Goal: Task Accomplishment & Management: Manage account settings

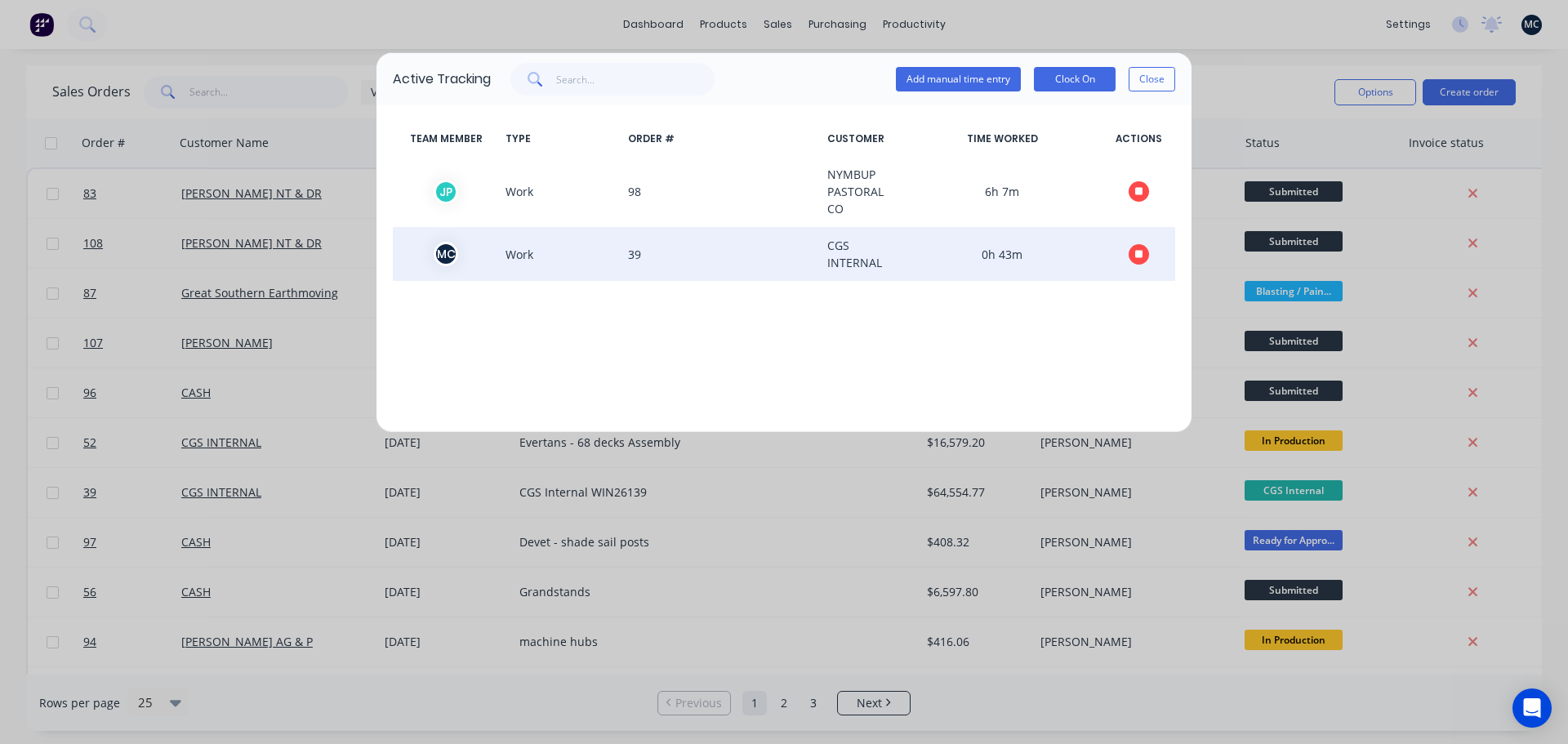
click at [1141, 249] on icon "button" at bounding box center [1139, 254] width 8 height 11
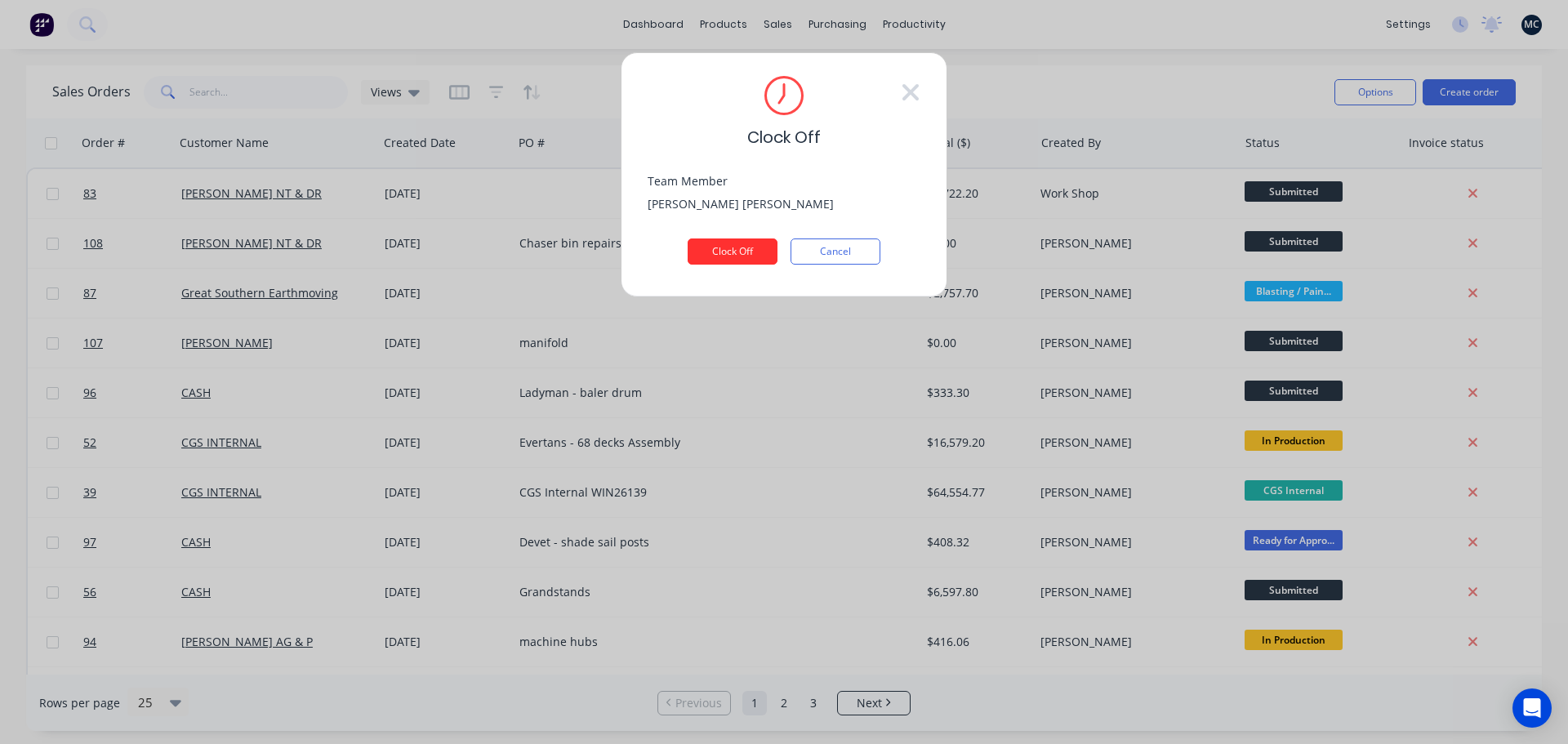
click at [720, 241] on button "Clock Off" at bounding box center [733, 251] width 90 height 26
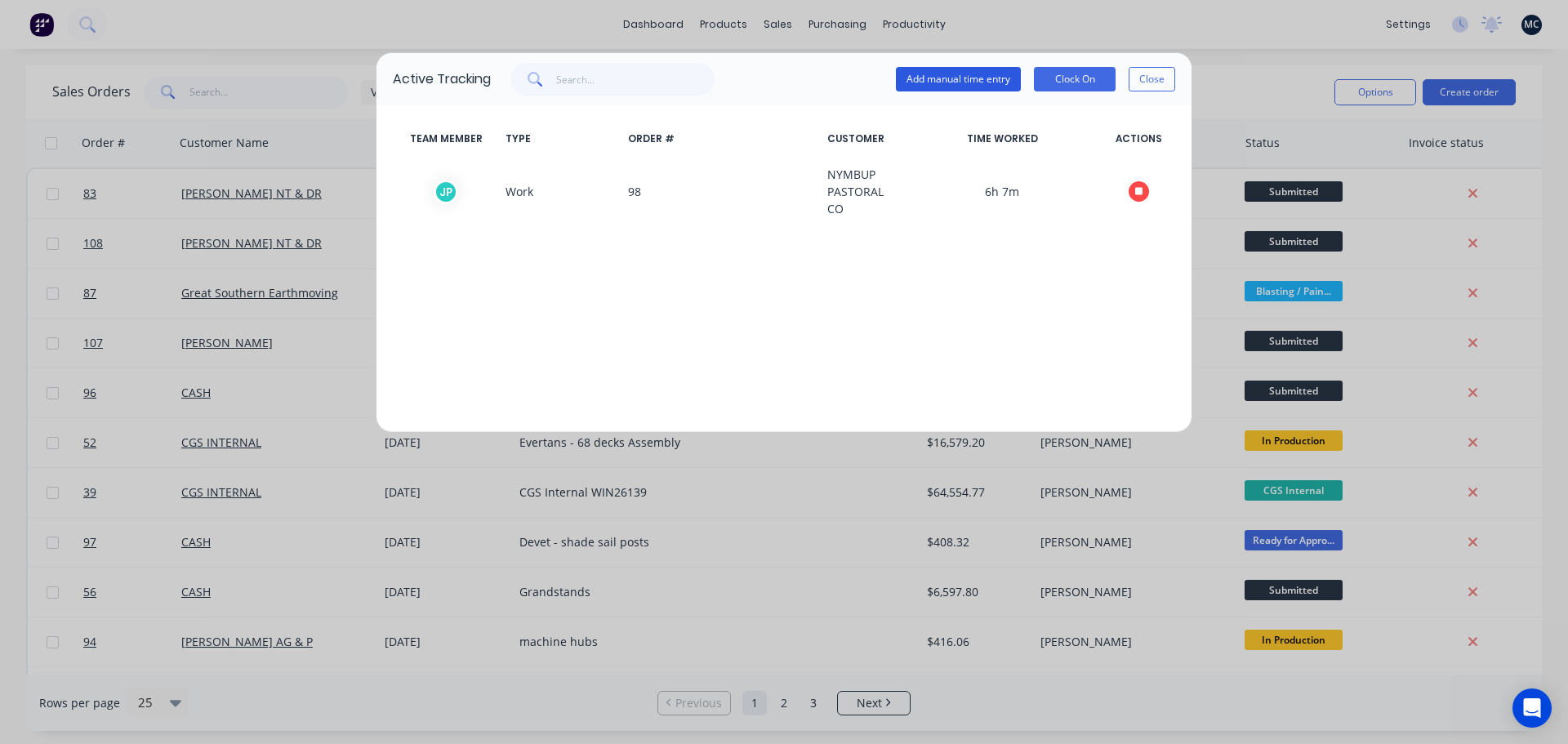
click at [938, 85] on button "Add manual time entry" at bounding box center [958, 79] width 125 height 24
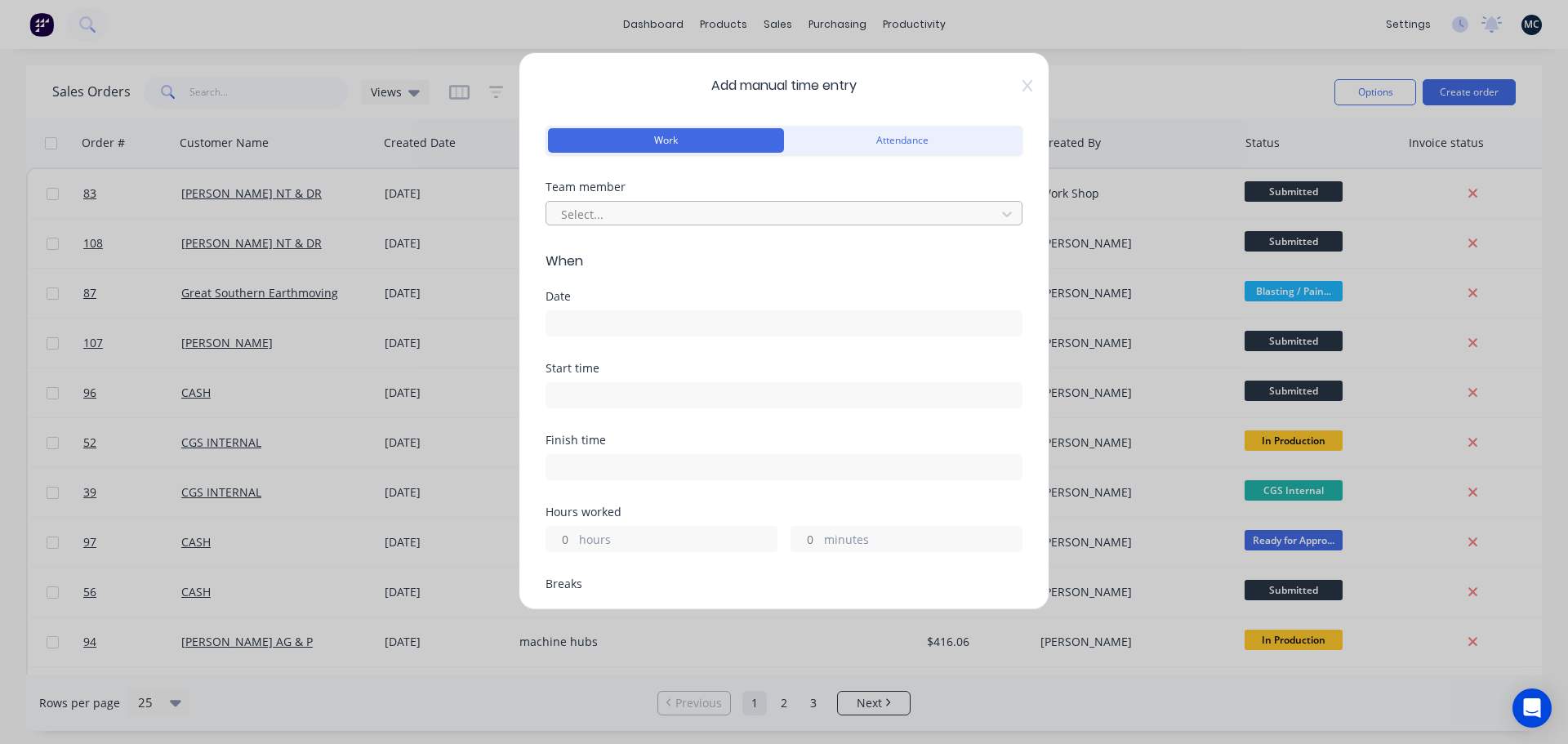
click at [709, 215] on div at bounding box center [773, 214] width 428 height 21
click at [1023, 85] on icon at bounding box center [1027, 85] width 10 height 13
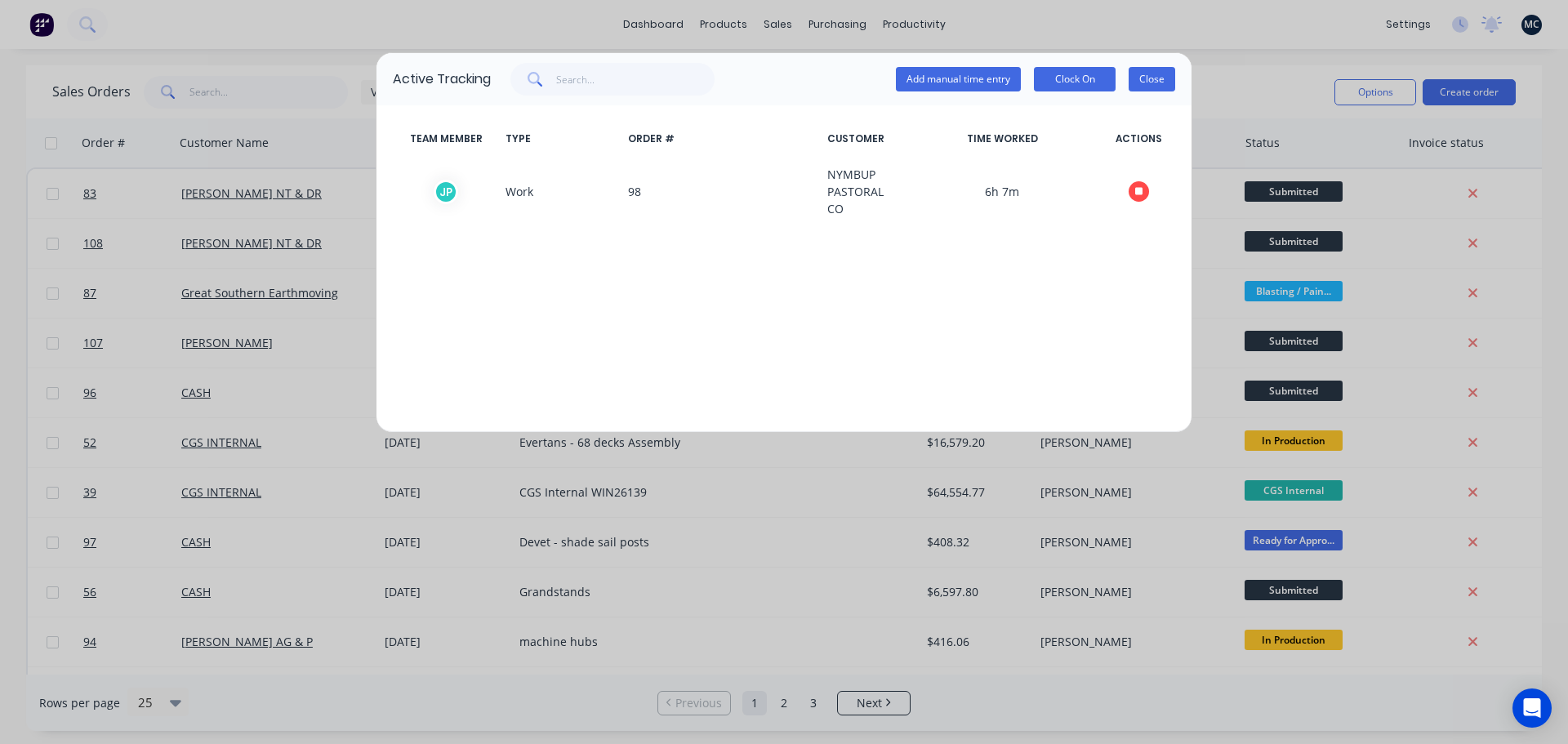
click at [1167, 75] on button "Close" at bounding box center [1152, 79] width 47 height 24
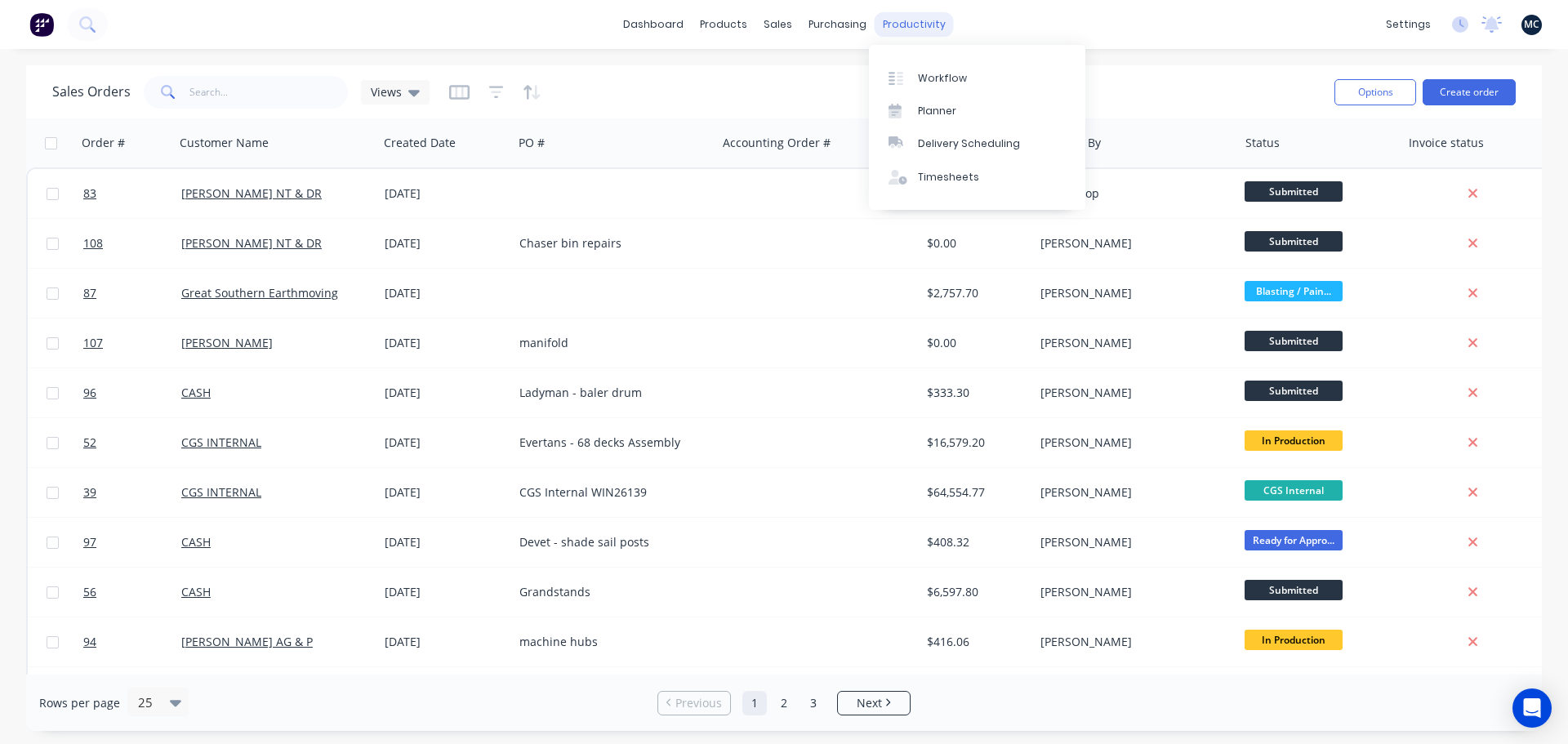
click at [904, 22] on div "productivity" at bounding box center [914, 24] width 79 height 24
click at [940, 177] on div "Timesheets" at bounding box center [948, 177] width 61 height 14
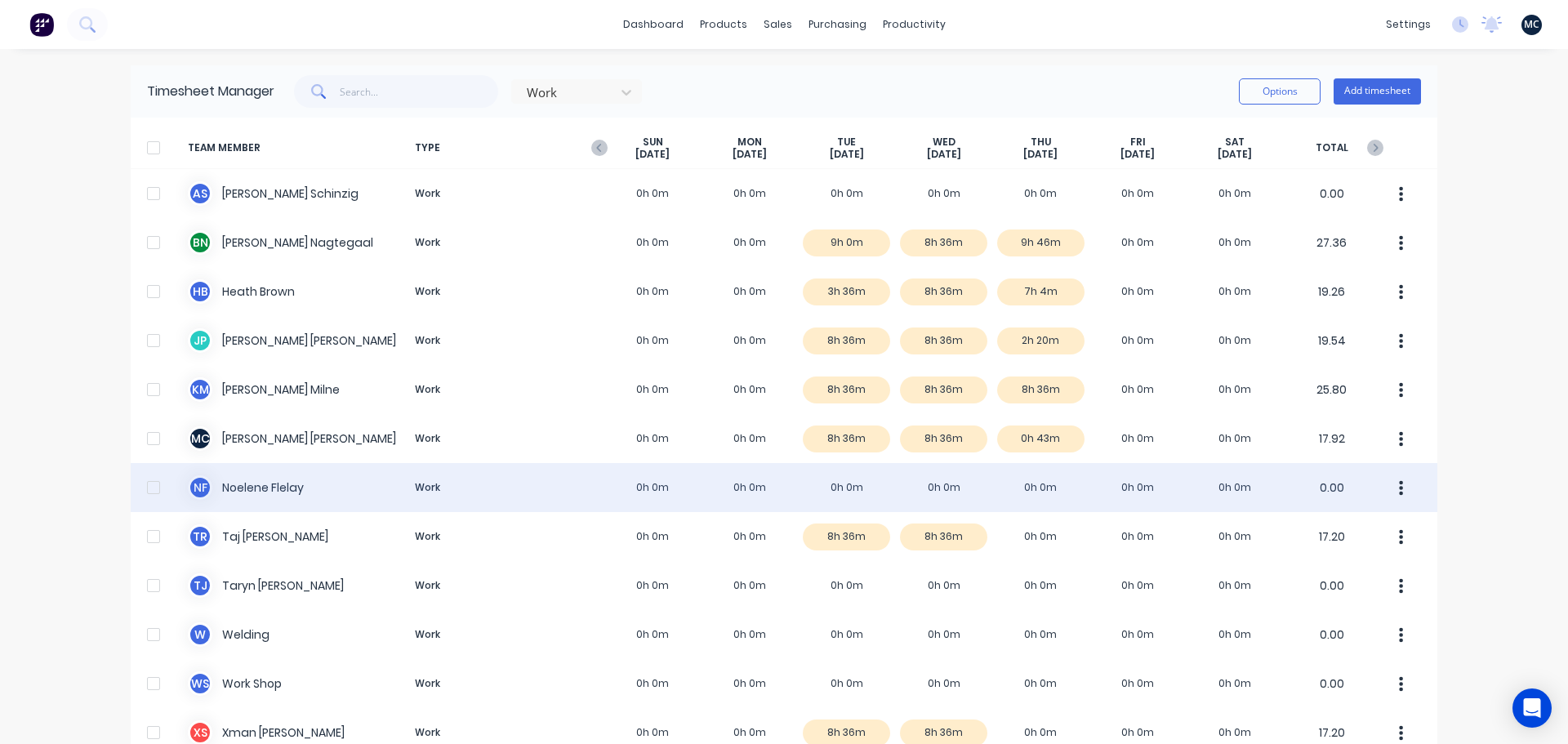
scroll to position [88, 0]
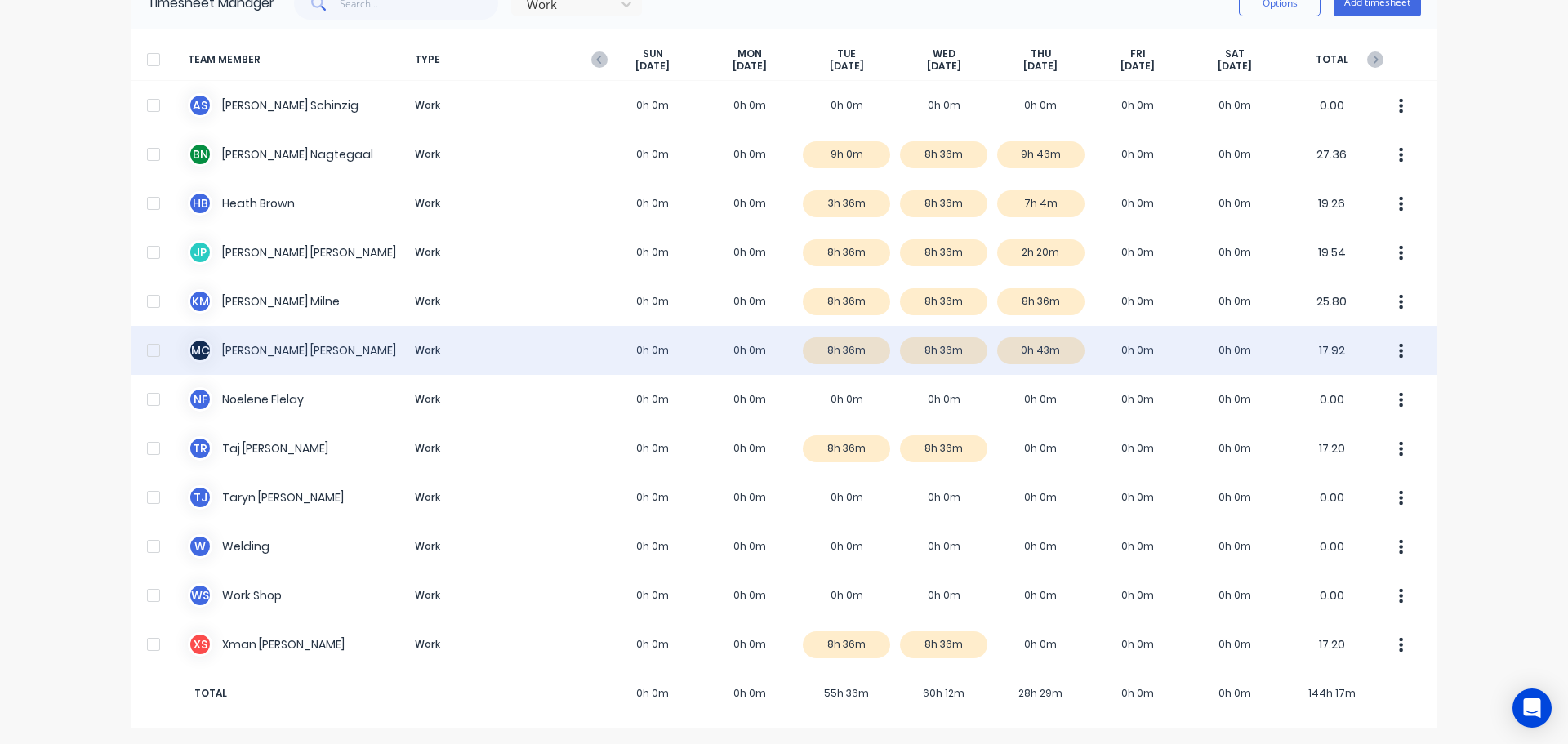
click at [614, 347] on div "M C [PERSON_NAME] Work 0h 0m 0h 0m 8h 36m 8h 36m 0h 43m 0h 0m 0h 0m 17.92" at bounding box center [784, 350] width 1307 height 49
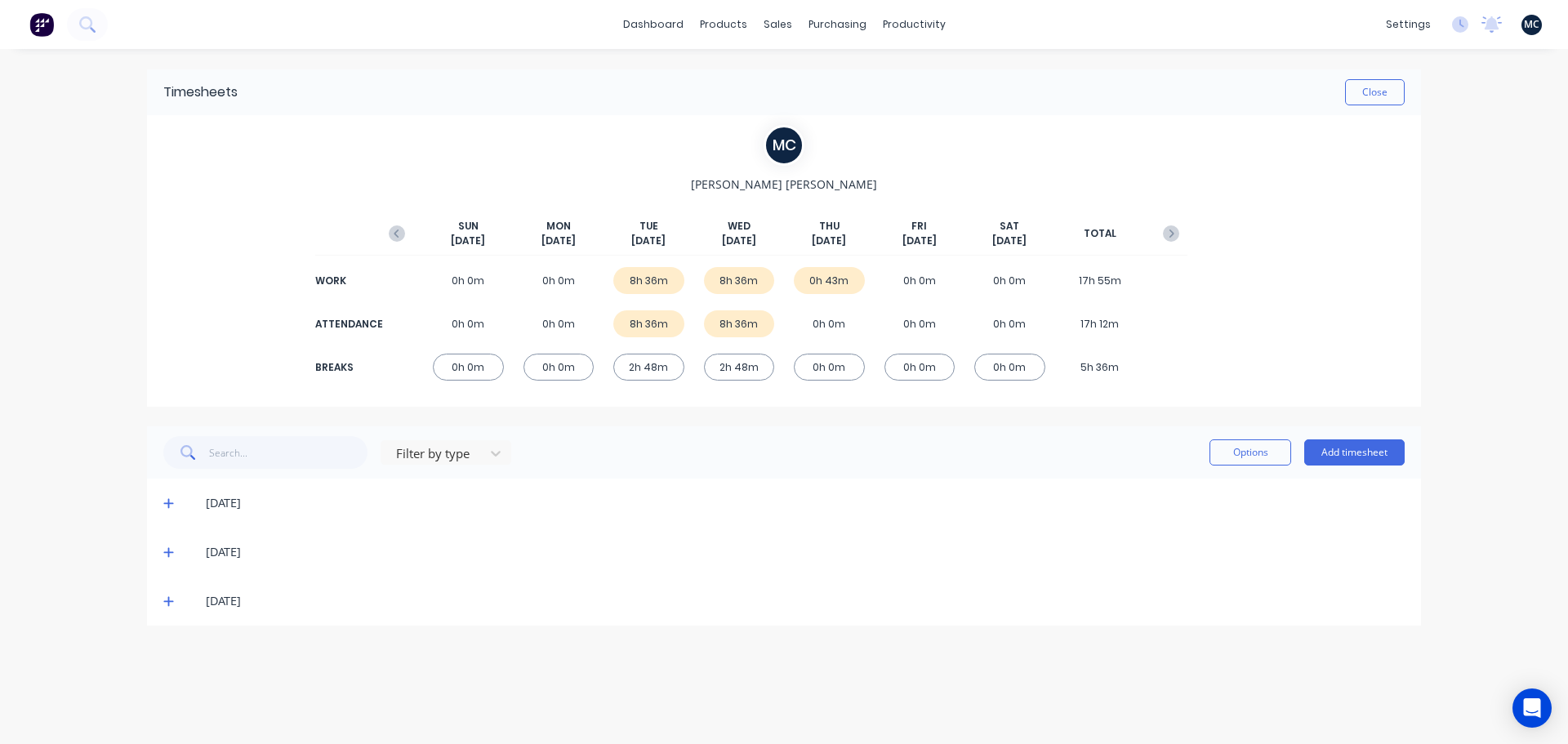
click at [164, 601] on icon at bounding box center [168, 601] width 10 height 10
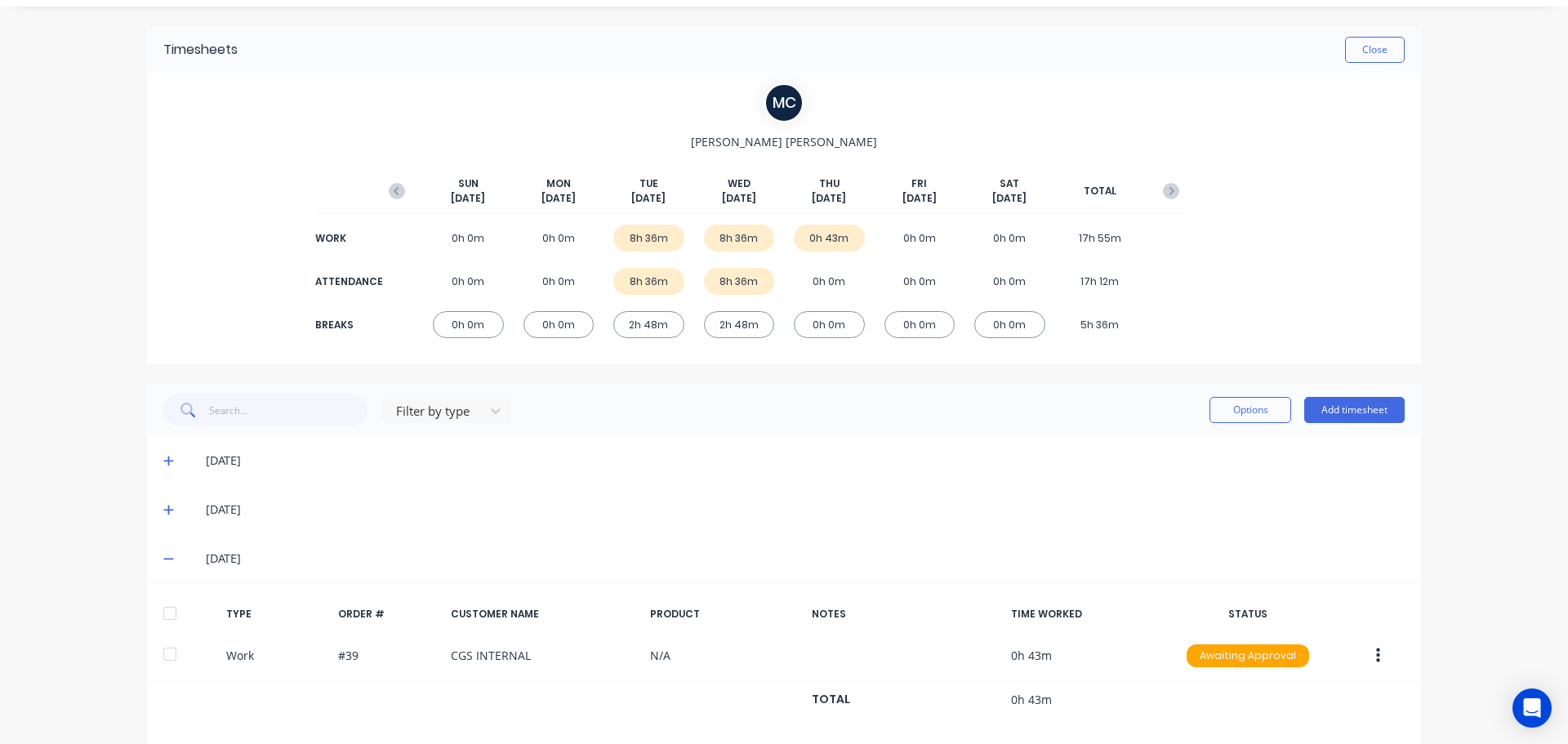
scroll to position [64, 0]
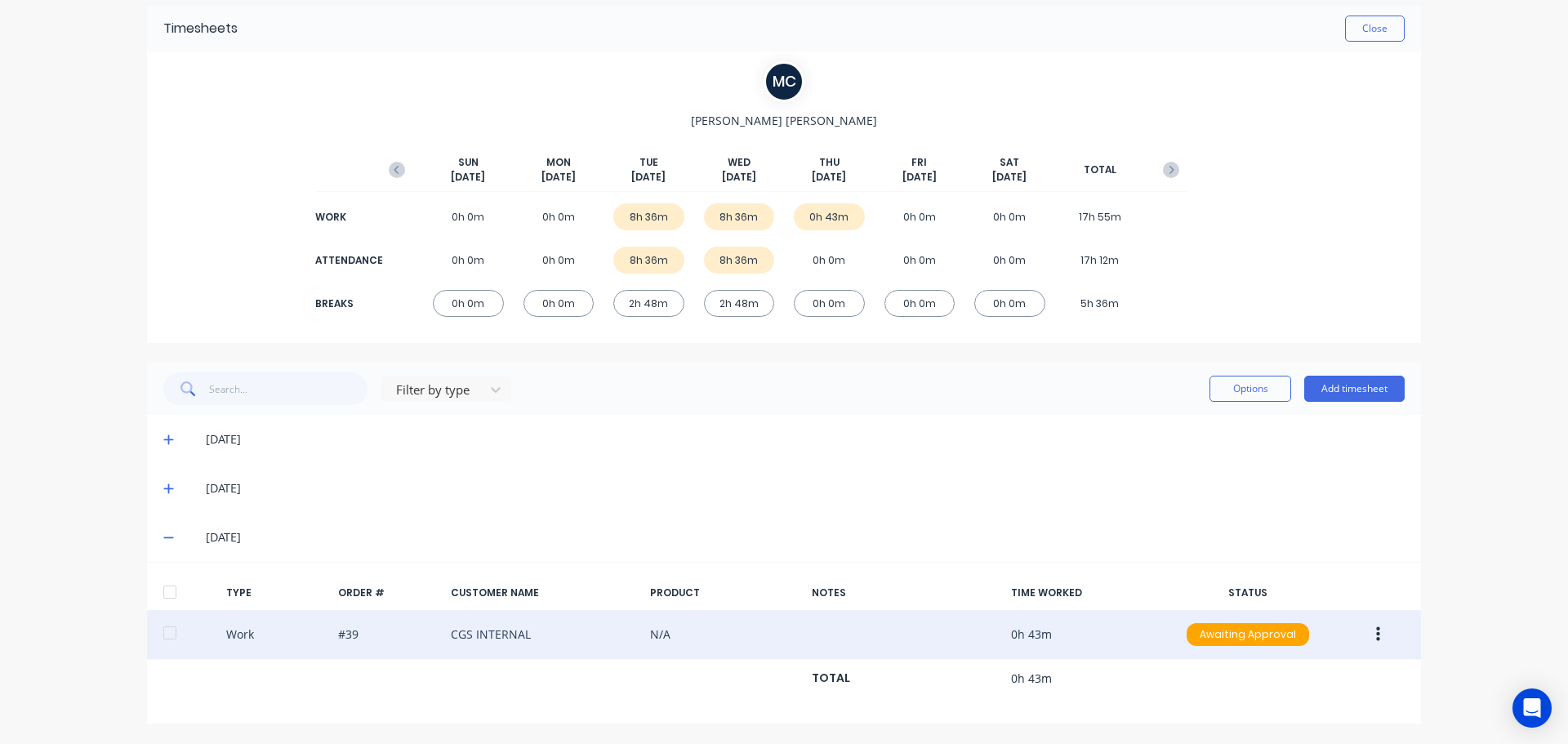
click at [1376, 634] on icon "button" at bounding box center [1378, 635] width 4 height 18
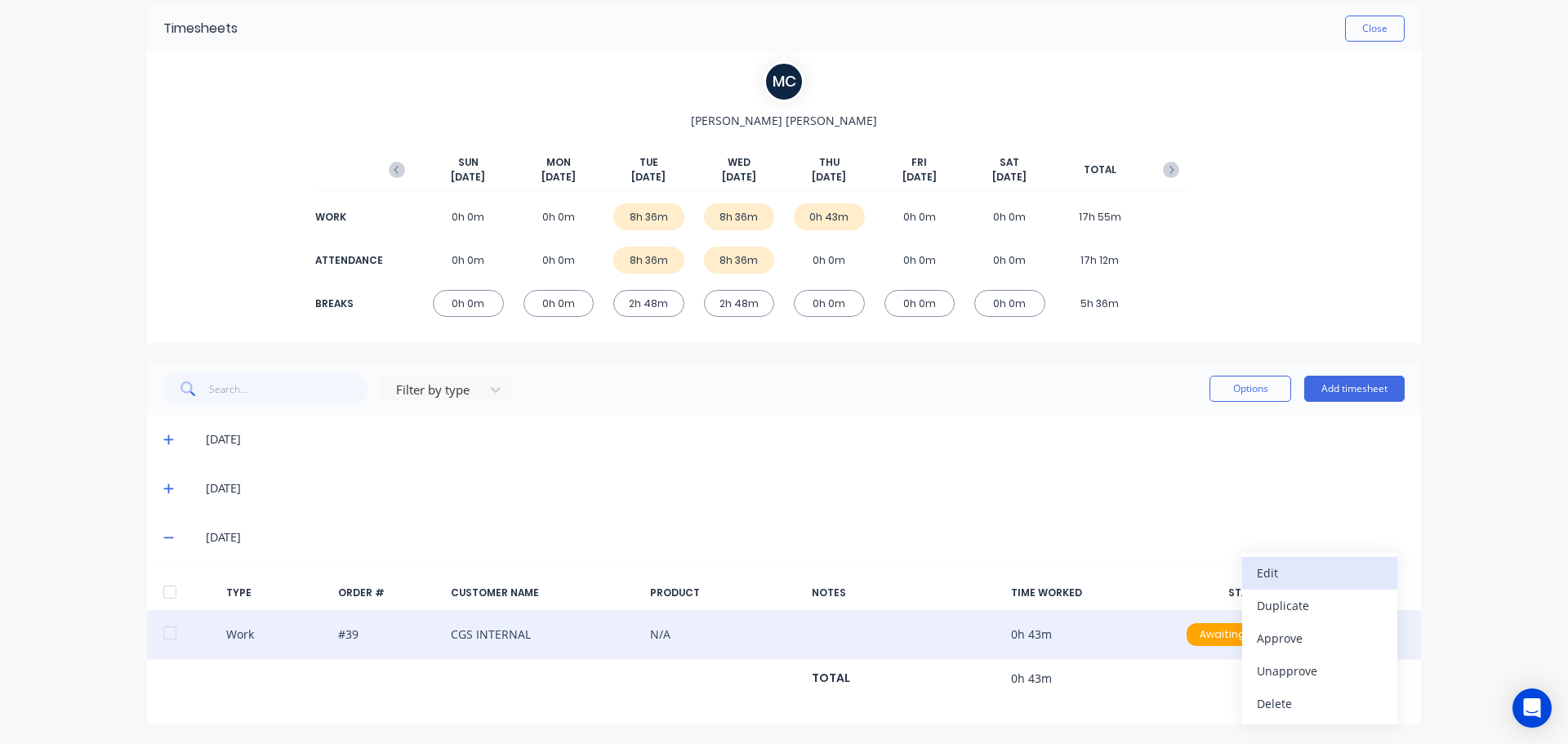
click at [1366, 575] on div "Edit" at bounding box center [1320, 573] width 126 height 23
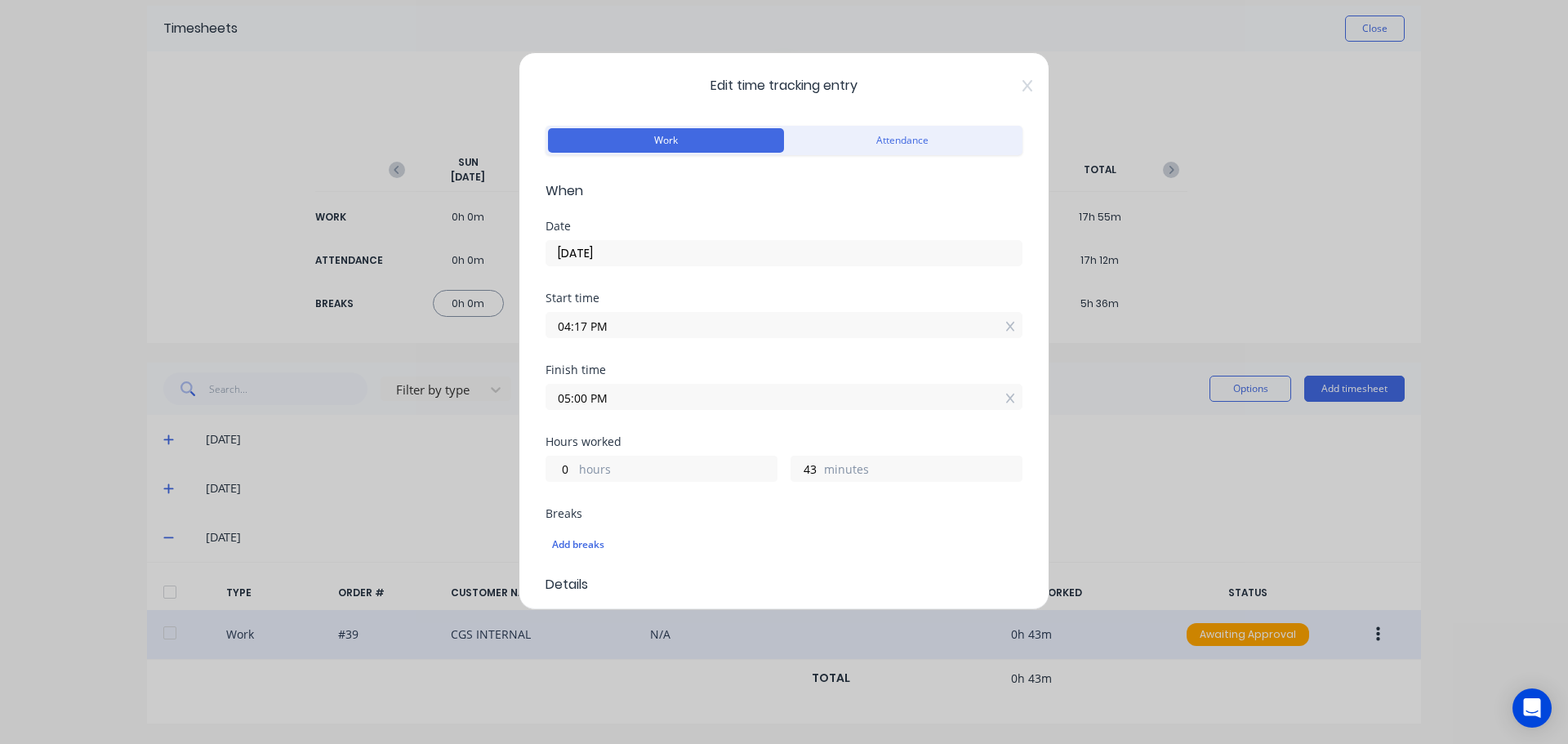
click at [586, 327] on input "04:17 PM" at bounding box center [783, 324] width 475 height 24
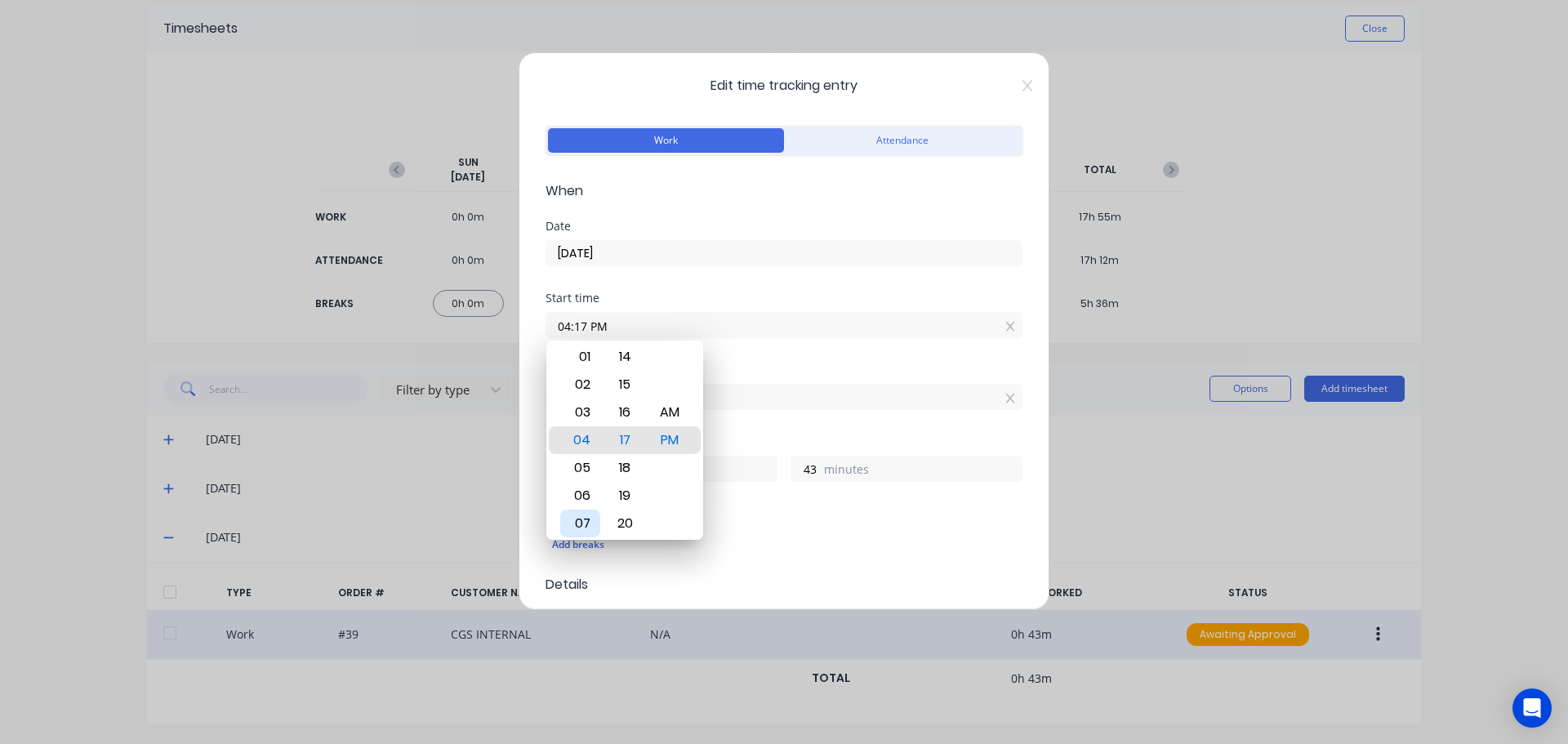
click at [583, 520] on div "07" at bounding box center [580, 523] width 40 height 28
type input "07:17 PM"
type input "21"
click at [681, 408] on div "AM" at bounding box center [670, 412] width 40 height 28
type input "07:17 AM"
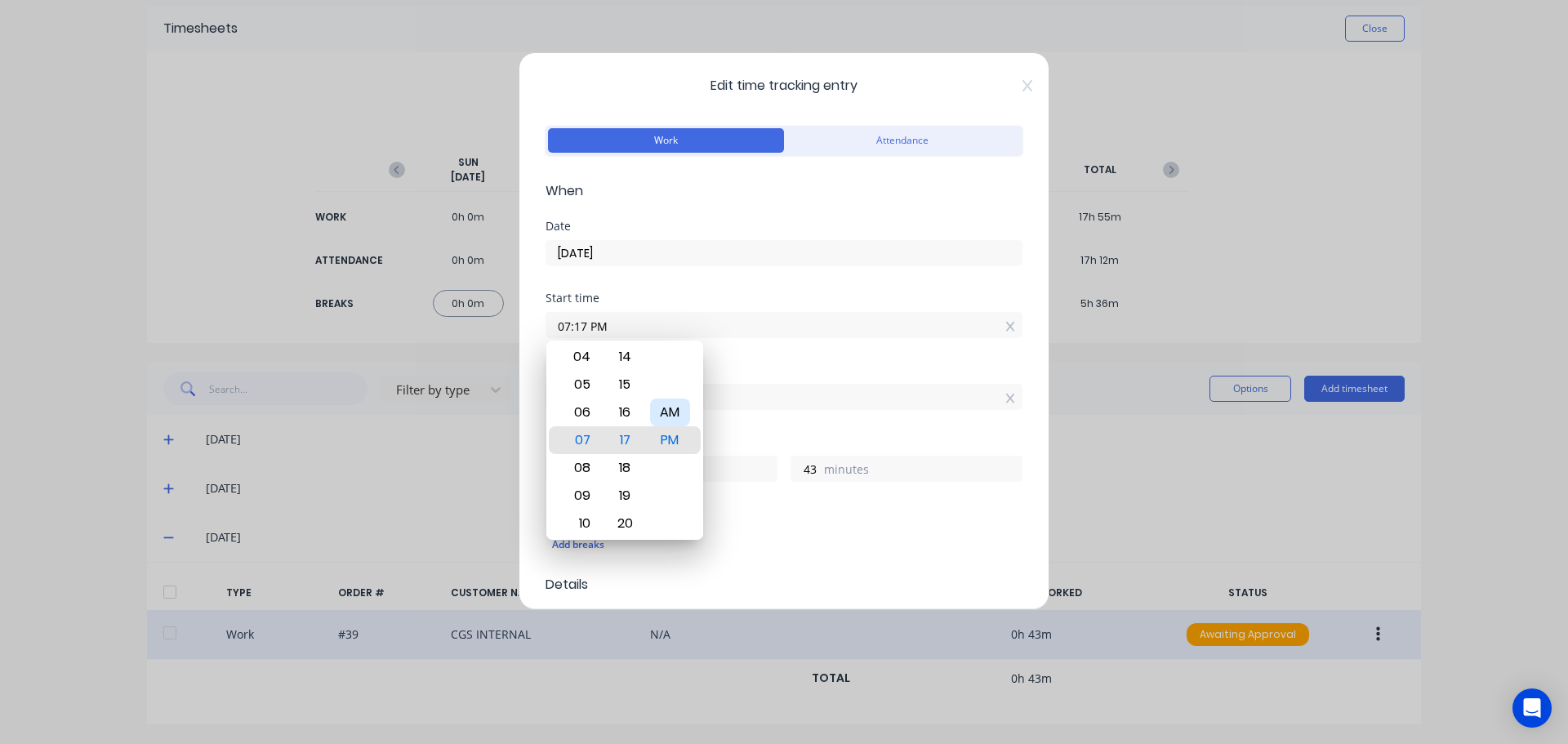
type input "9"
click at [587, 319] on input "07:17 AM" at bounding box center [783, 324] width 475 height 24
type input "07:00 AM"
click at [798, 356] on div "Start time 07:00 AM" at bounding box center [784, 328] width 477 height 72
type input "10"
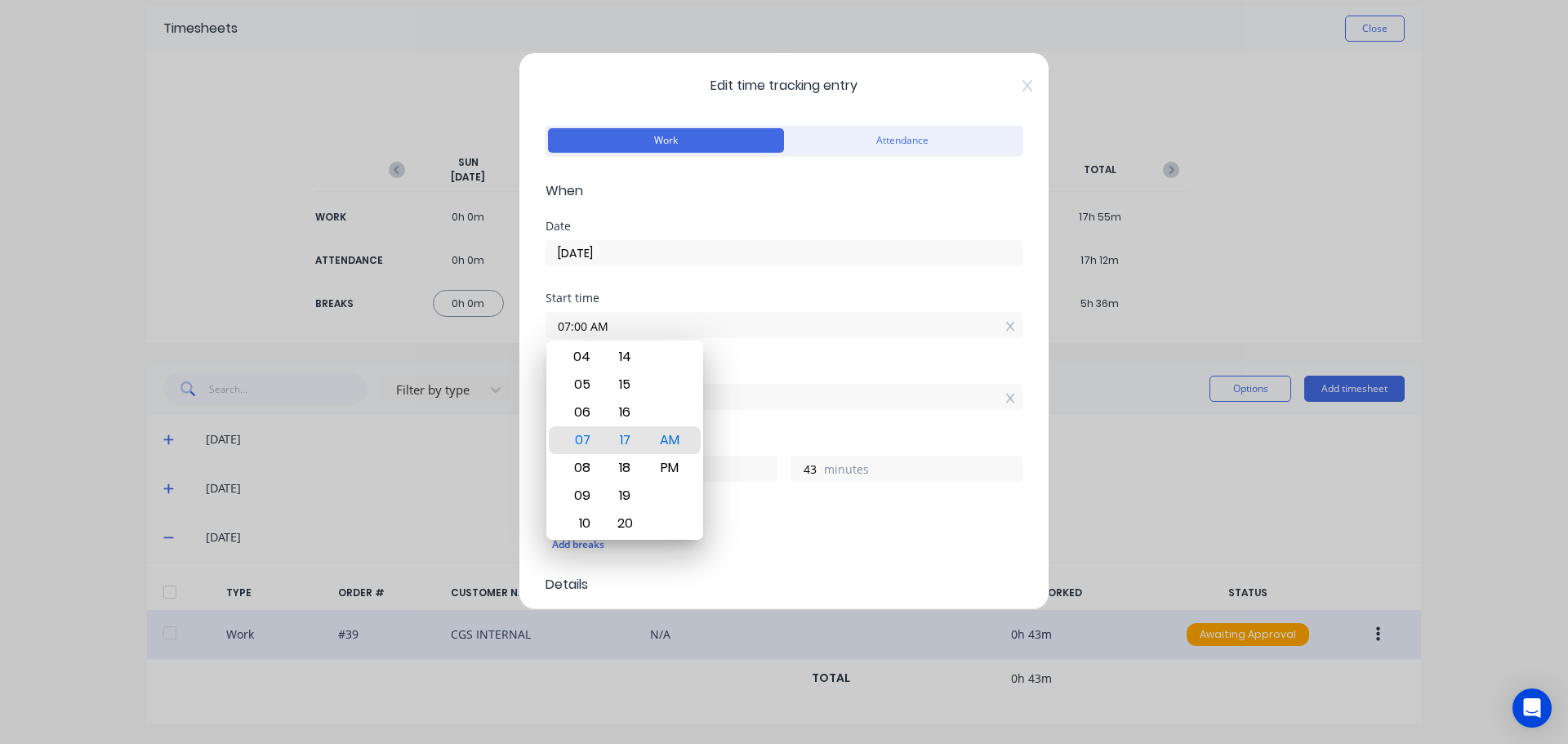
type input "0"
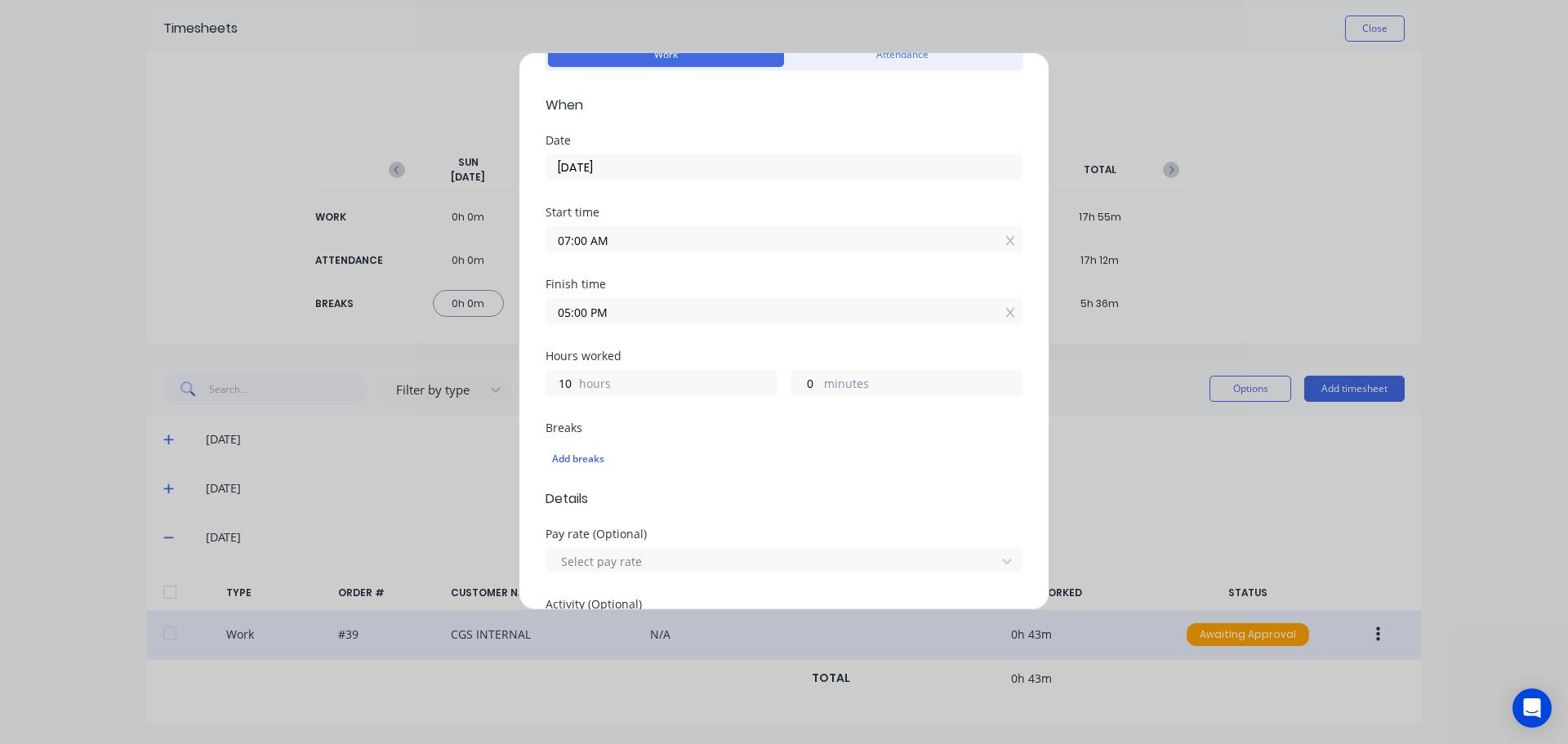
scroll to position [163, 0]
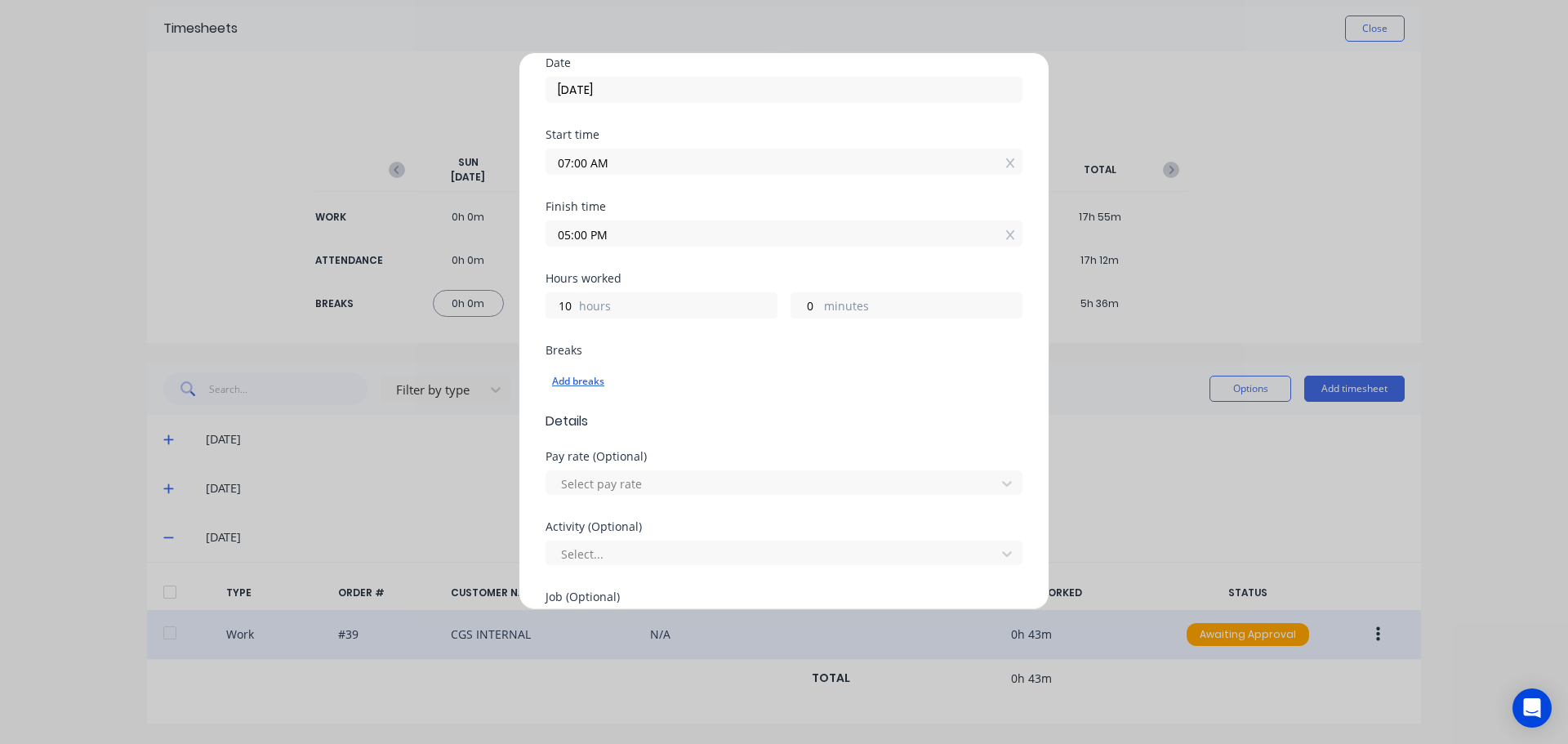
click at [574, 387] on div "Add breaks" at bounding box center [784, 381] width 464 height 22
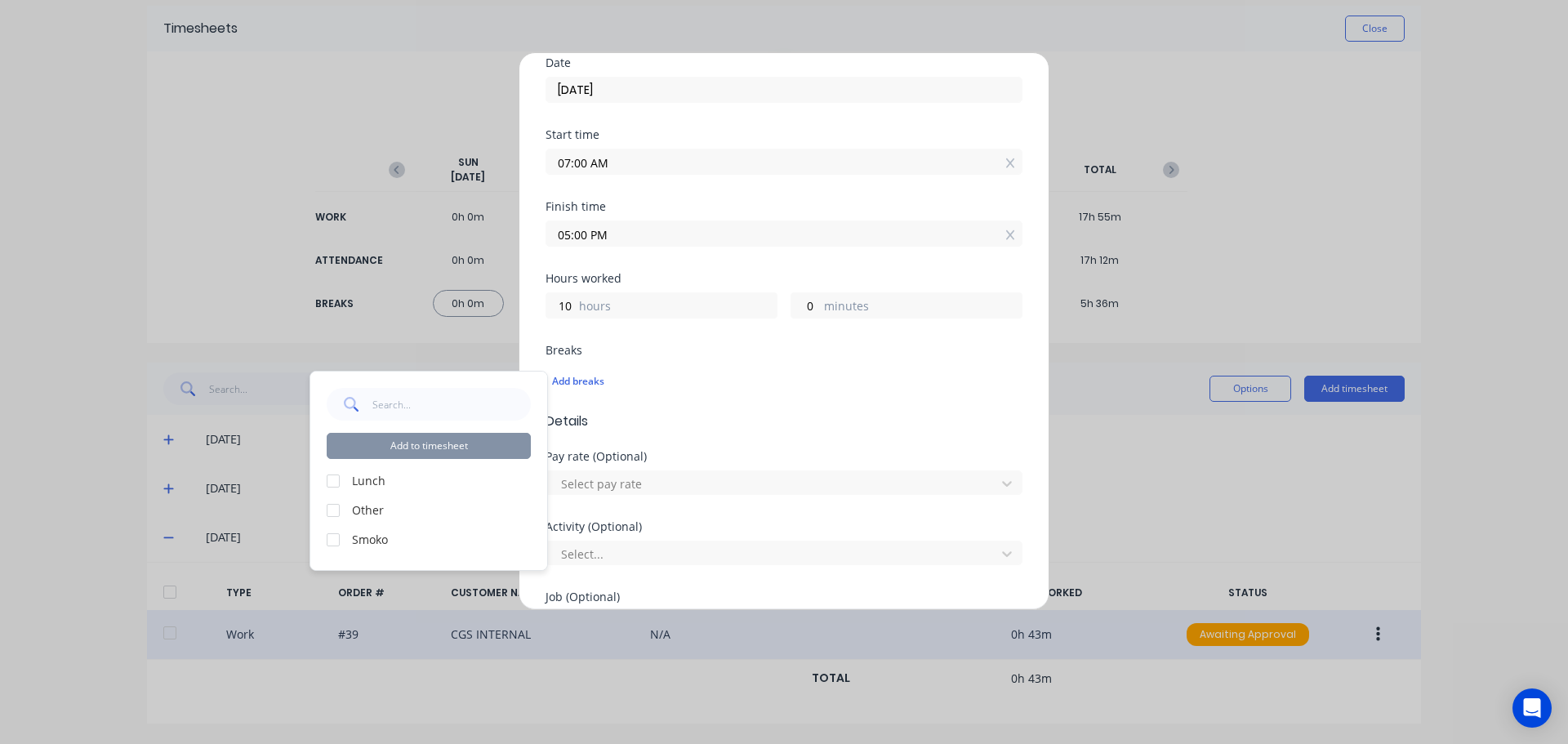
click at [330, 482] on div at bounding box center [333, 480] width 32 height 32
click at [332, 542] on div at bounding box center [333, 539] width 32 height 32
click at [409, 459] on div "Add to timesheet Lunch Other Smoko" at bounding box center [429, 470] width 237 height 198
click at [412, 454] on button "Add to timesheet" at bounding box center [428, 445] width 204 height 26
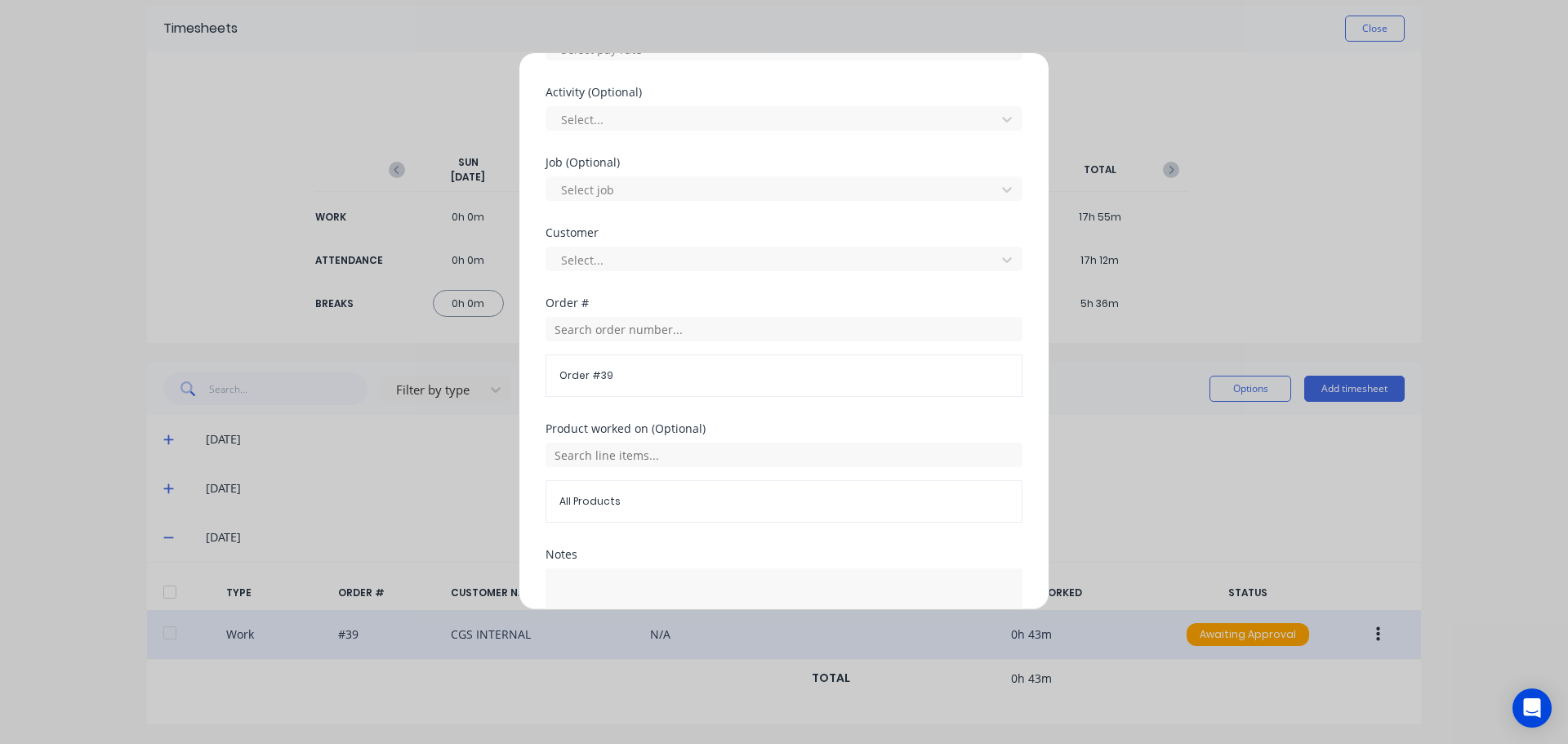
scroll to position [774, 0]
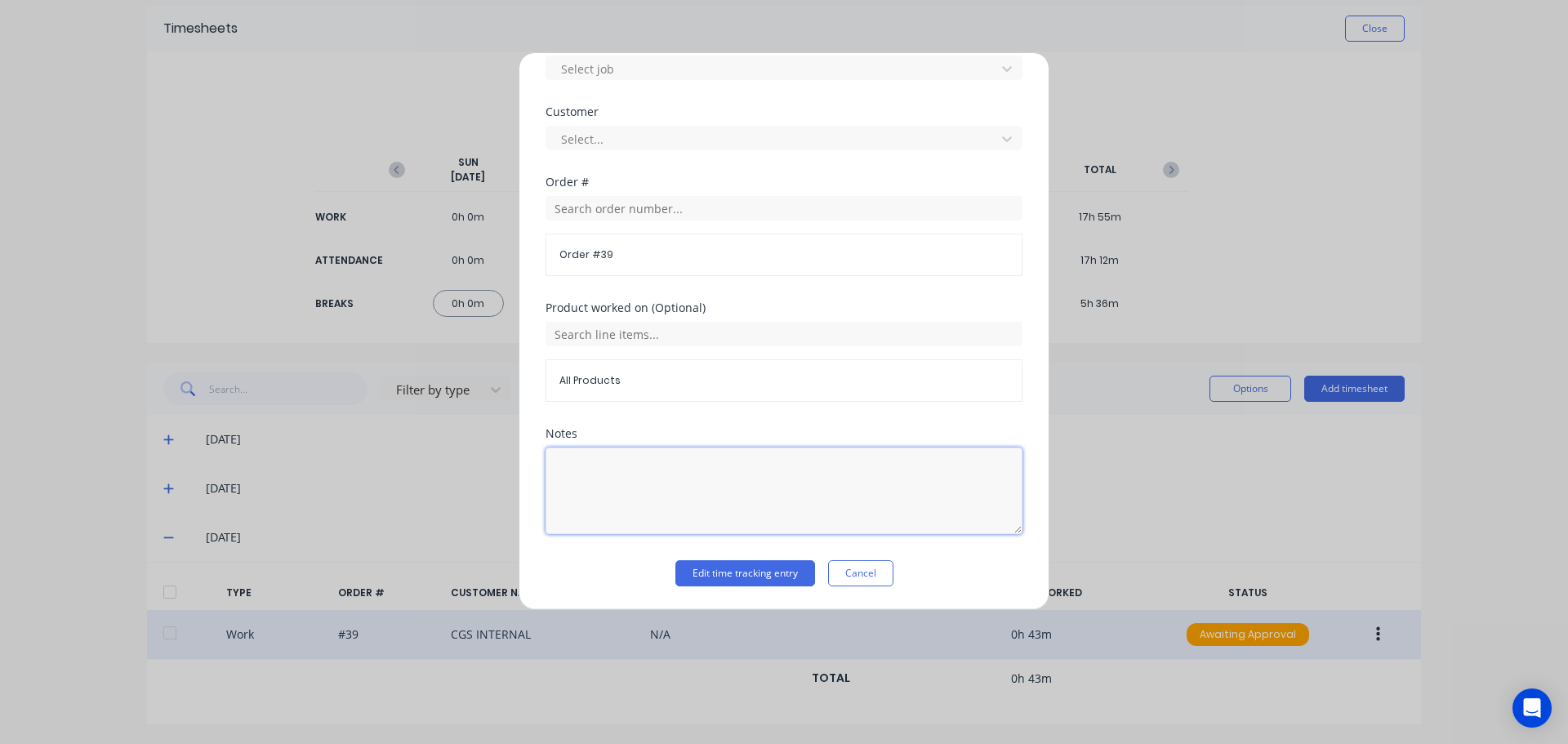
click at [649, 476] on textarea at bounding box center [784, 490] width 477 height 86
type textarea "Office, stock take"
click at [754, 568] on button "Edit time tracking entry" at bounding box center [745, 573] width 140 height 26
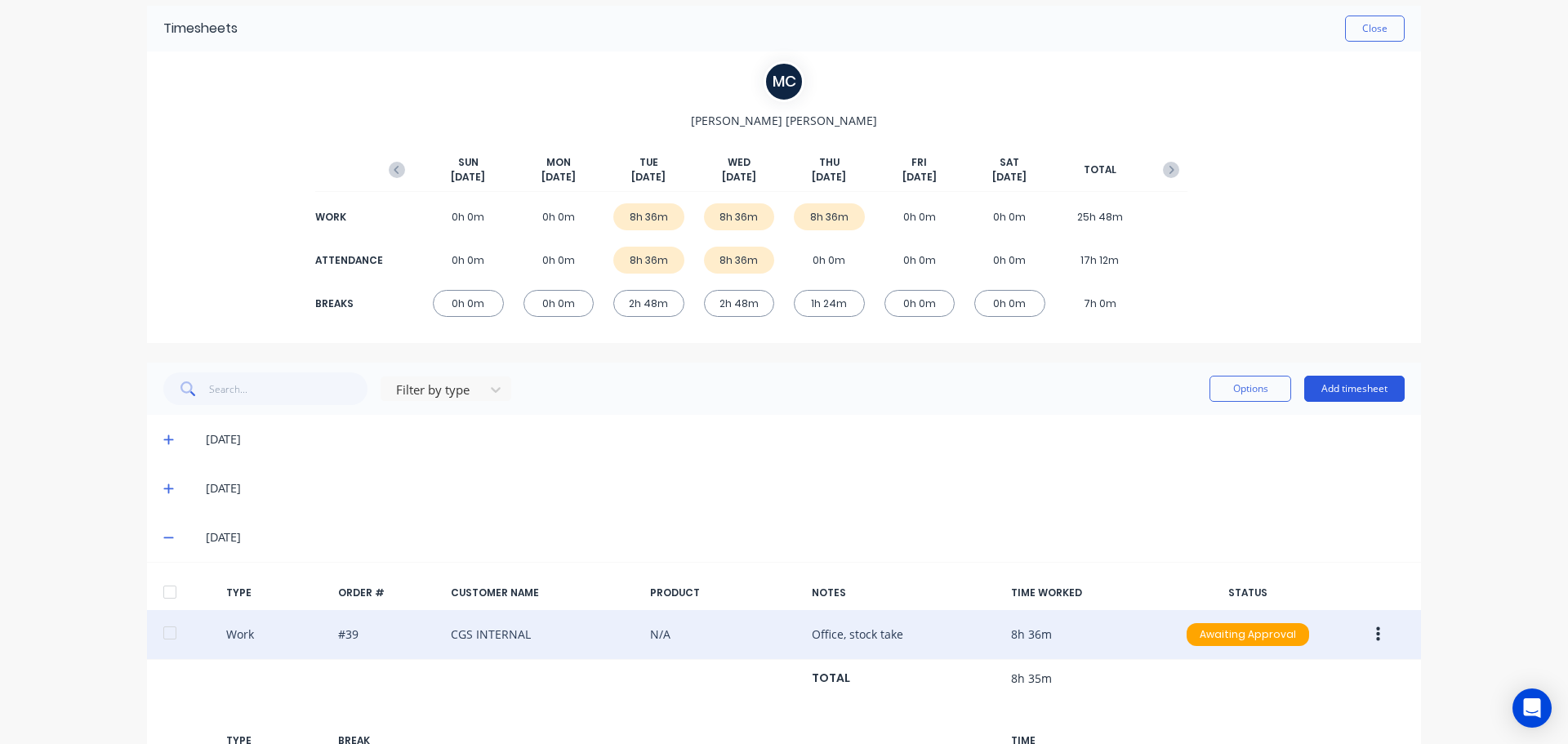
click at [1358, 392] on button "Add timesheet" at bounding box center [1354, 388] width 101 height 26
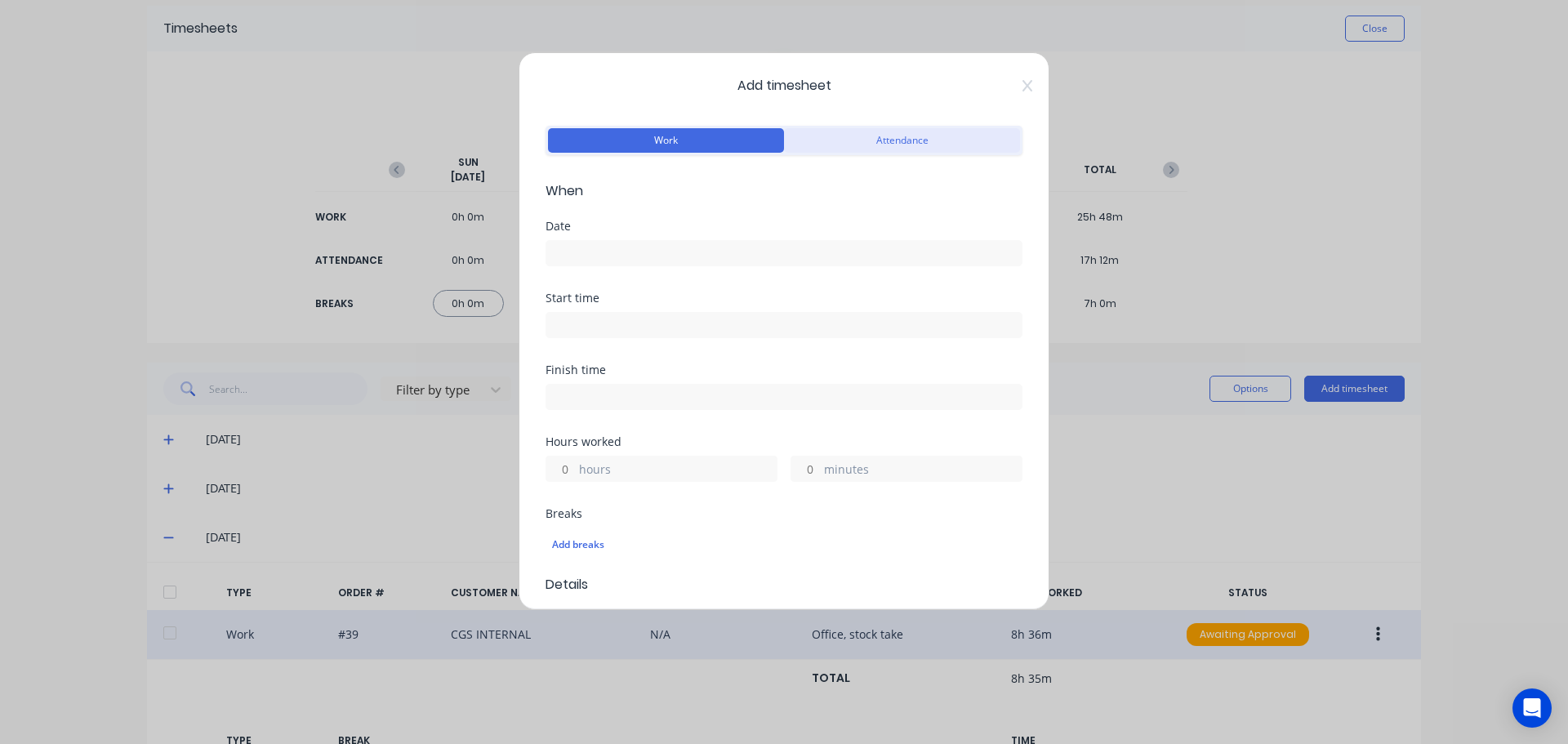
click at [939, 137] on button "Attendance" at bounding box center [902, 140] width 236 height 24
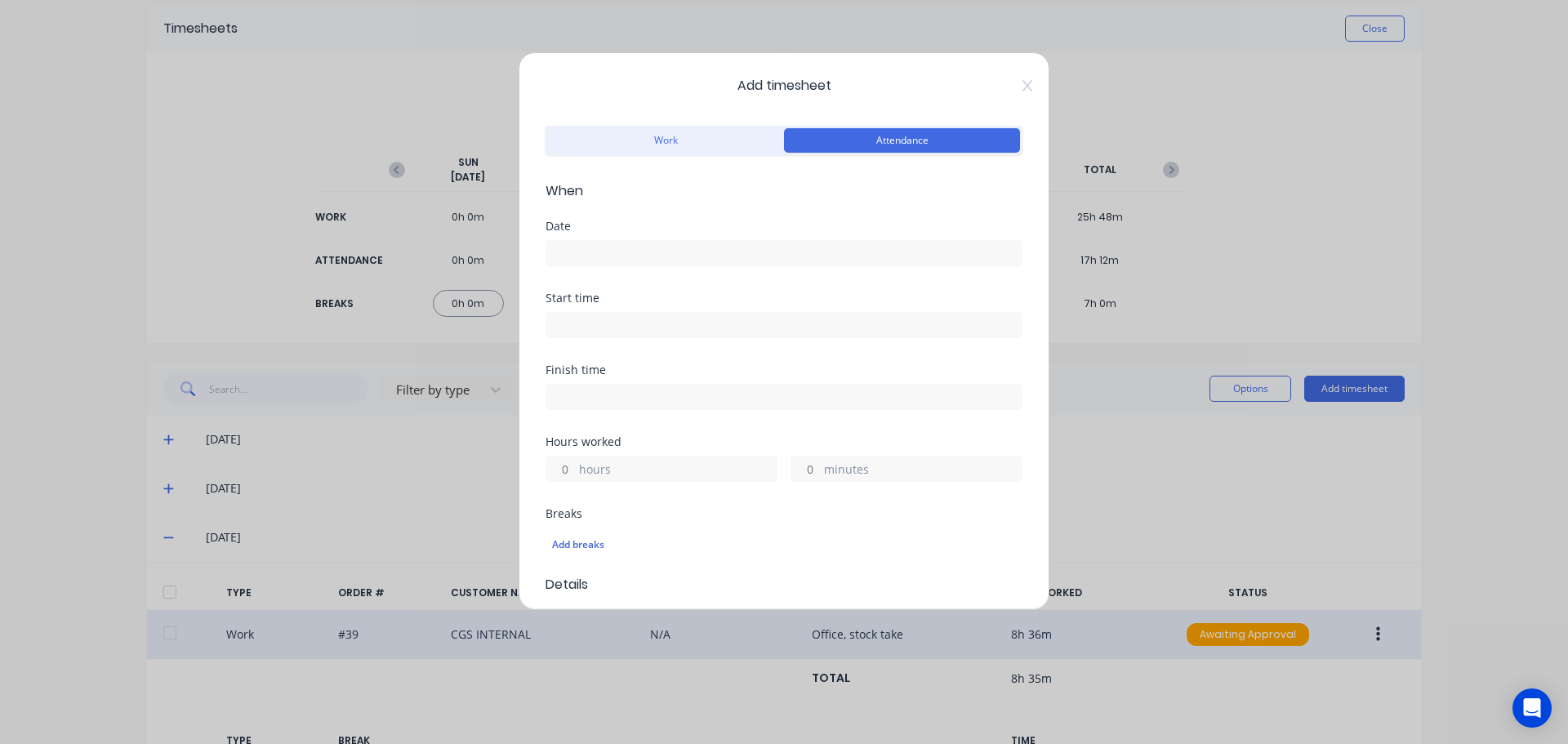
click at [716, 247] on input at bounding box center [783, 252] width 475 height 24
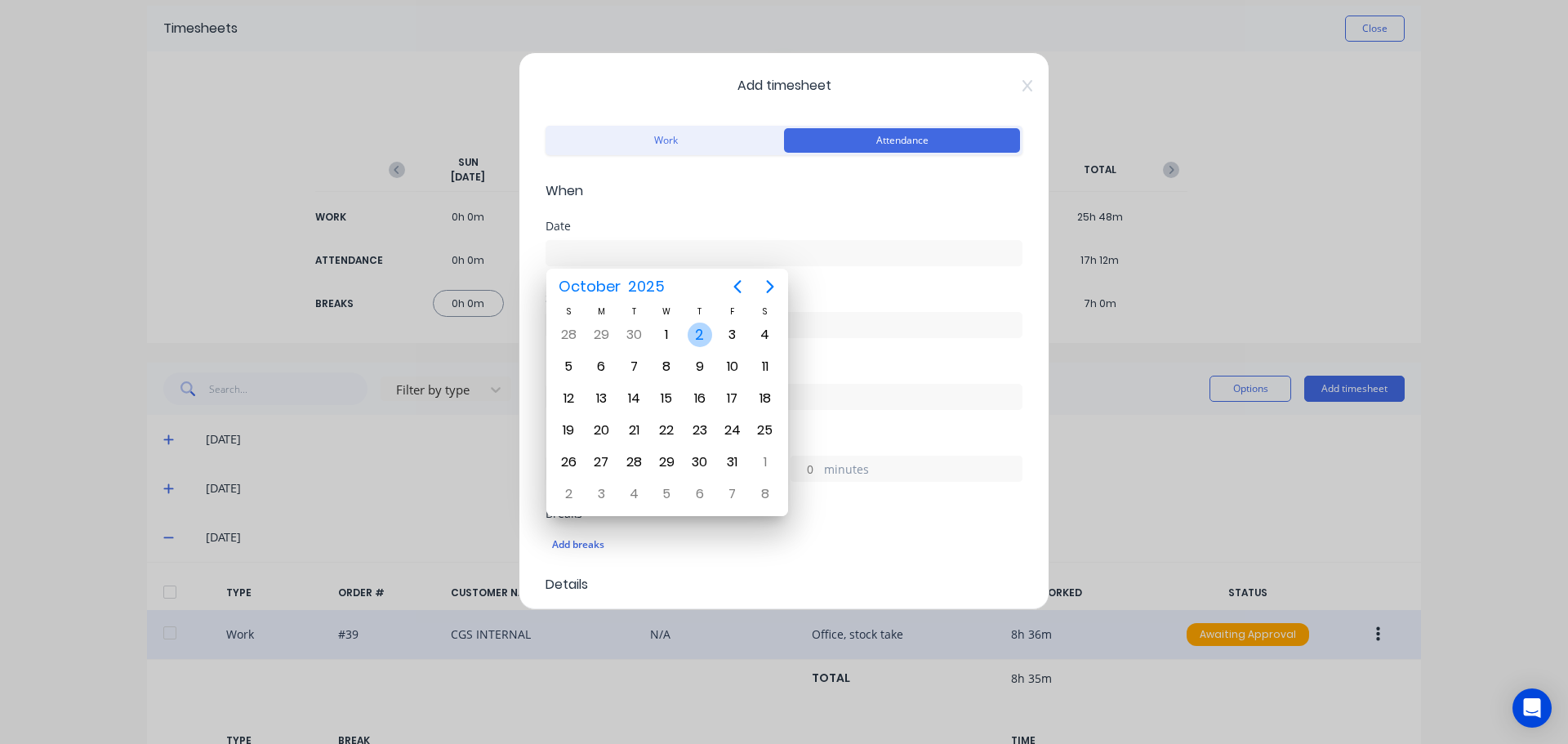
click at [696, 339] on div "2" at bounding box center [700, 334] width 24 height 24
type input "[DATE]"
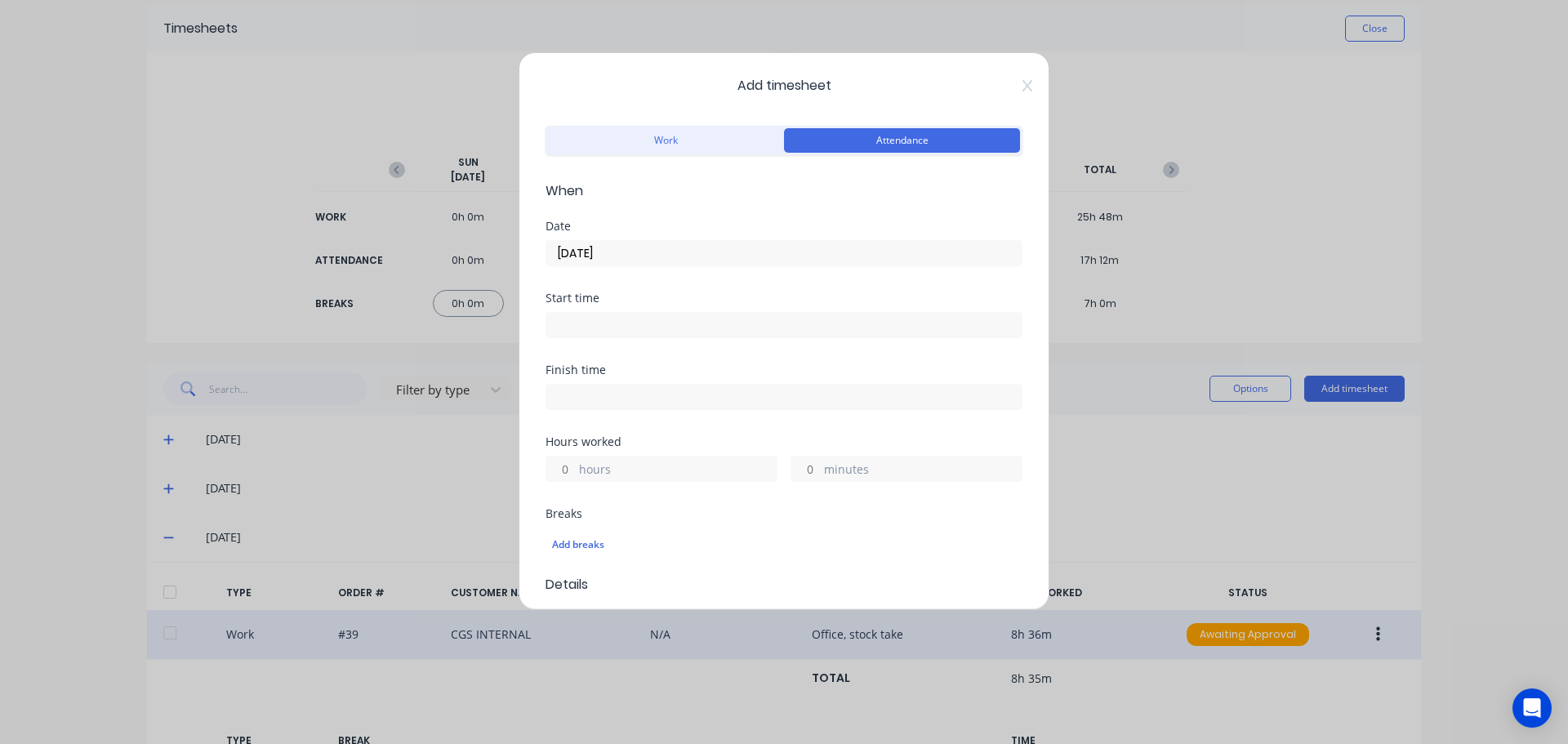
click at [695, 312] on label at bounding box center [784, 324] width 477 height 26
click at [695, 312] on input at bounding box center [783, 324] width 475 height 24
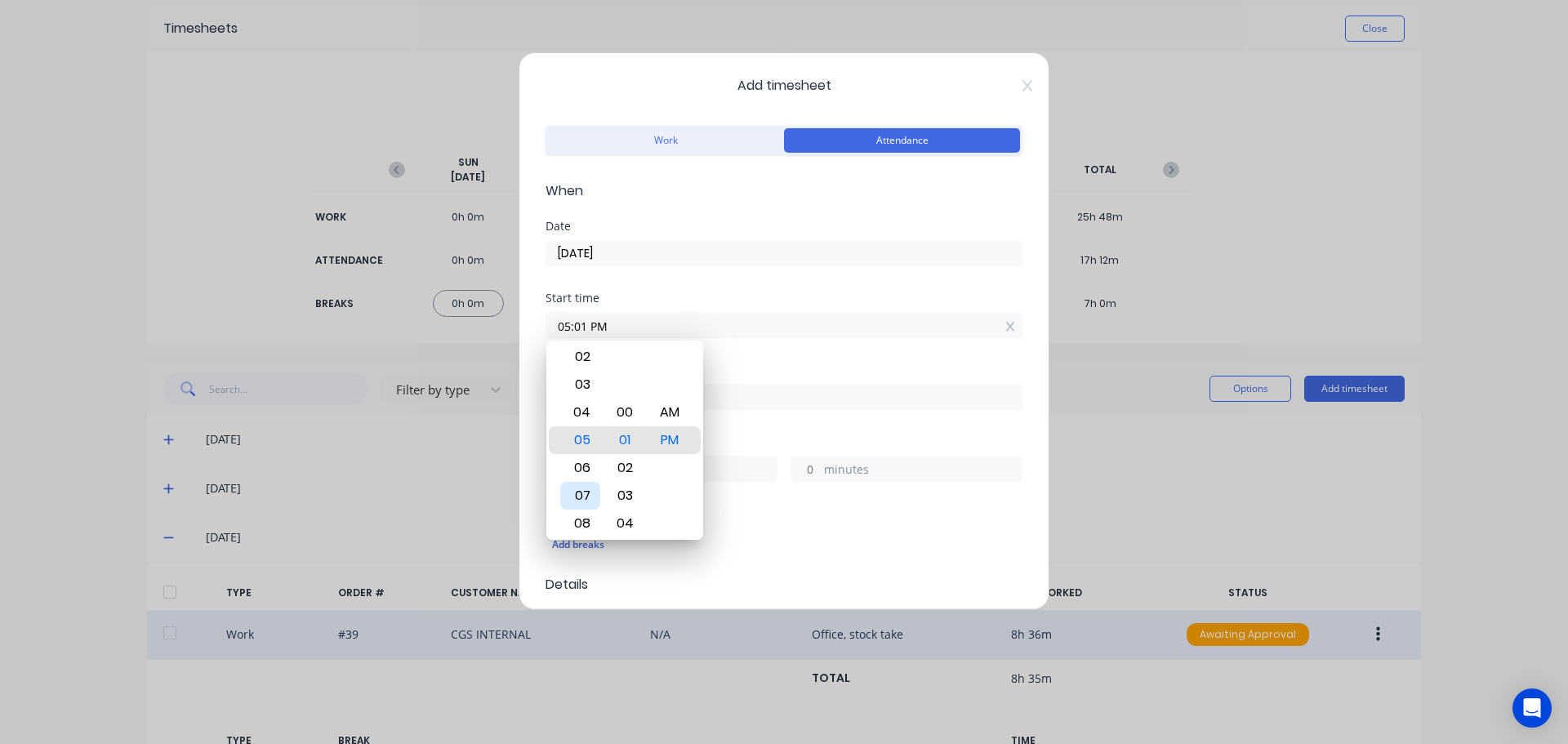
click at [583, 491] on div "07" at bounding box center [580, 495] width 40 height 28
click at [621, 406] on div "00" at bounding box center [625, 412] width 40 height 28
click at [668, 410] on div "AM" at bounding box center [670, 412] width 40 height 28
type input "07:00 AM"
click at [725, 352] on div "Start time 07:00 AM" at bounding box center [784, 328] width 477 height 72
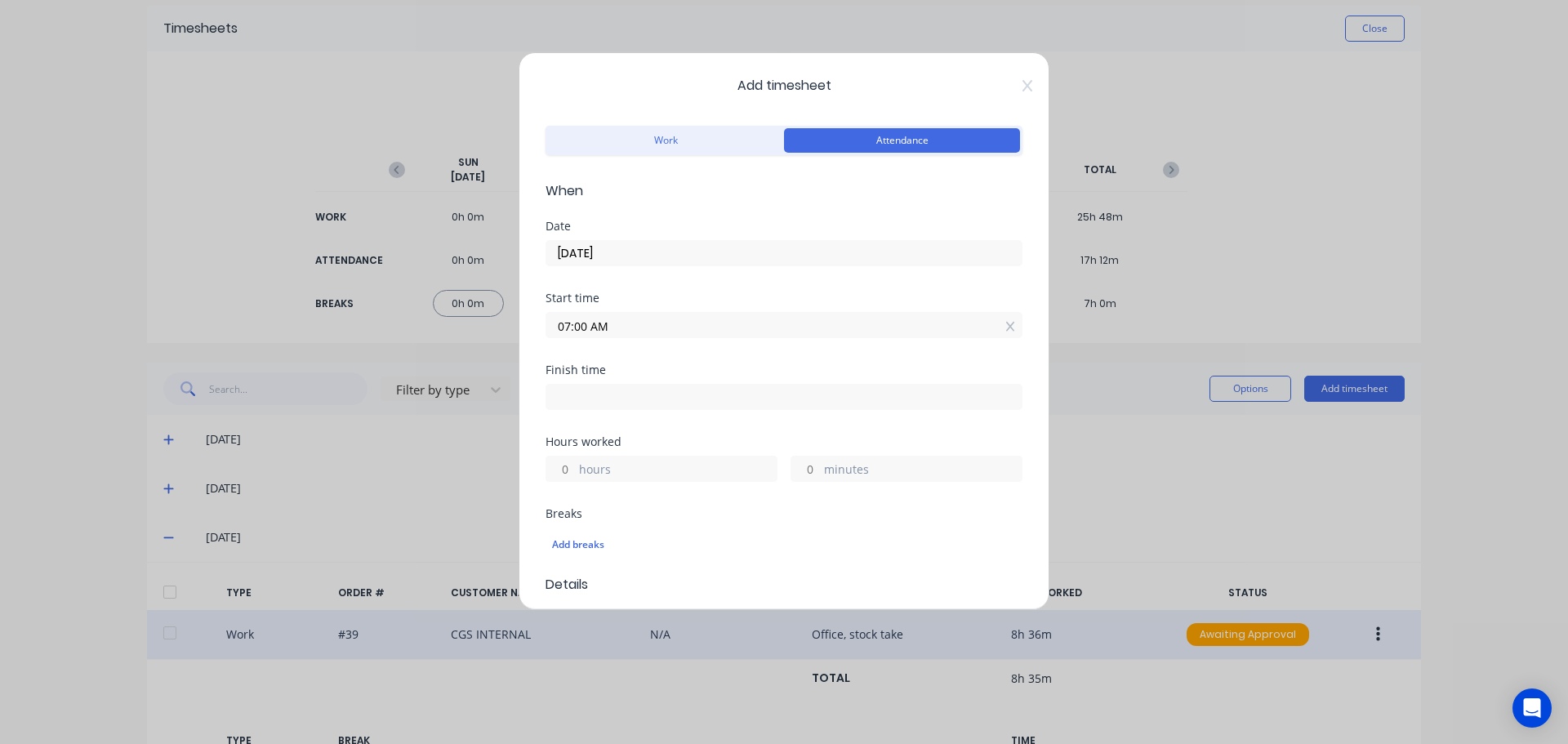
click at [586, 395] on input at bounding box center [783, 396] width 475 height 24
type input "05:01 PM"
type input "10"
type input "1"
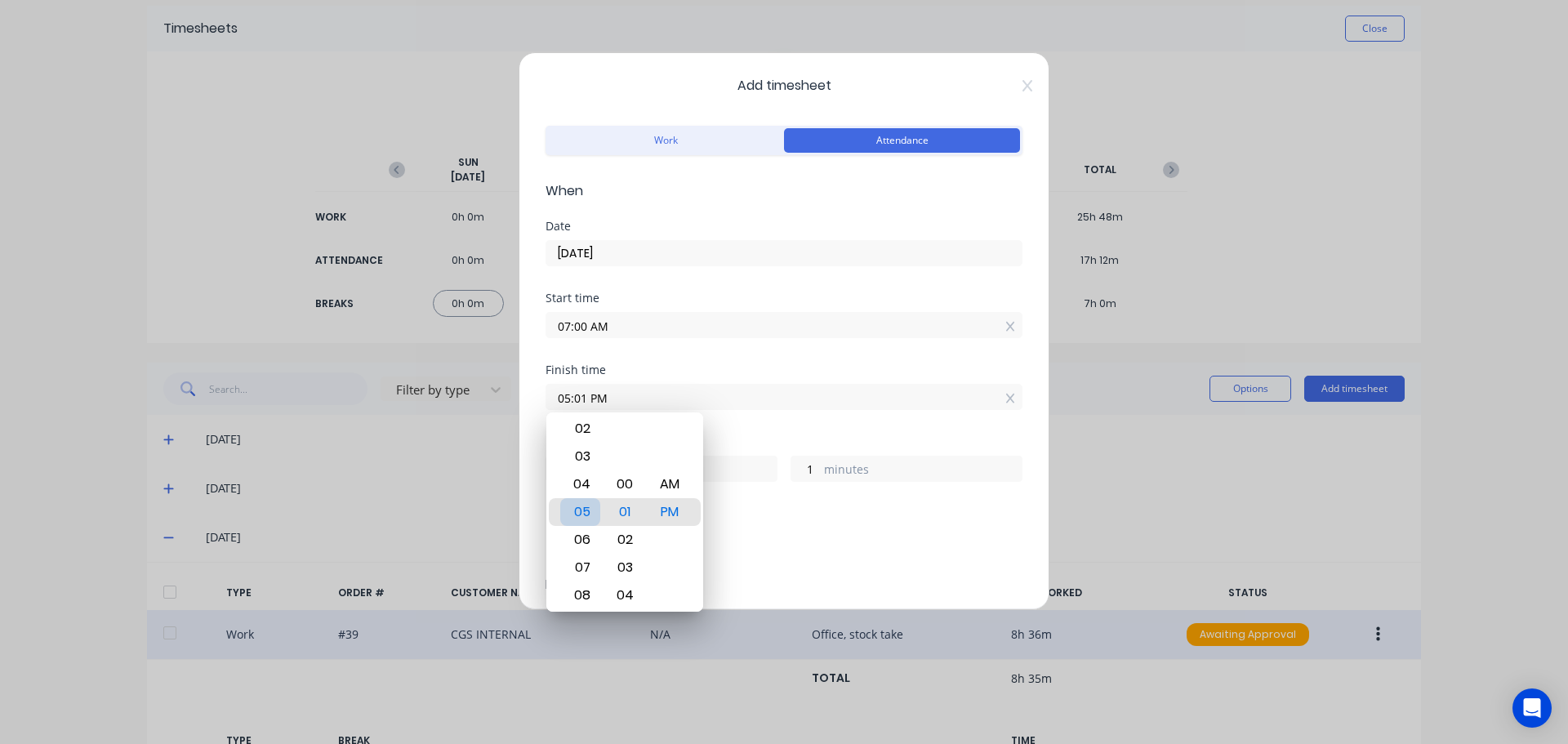
click at [586, 512] on div "05" at bounding box center [580, 512] width 40 height 28
click at [634, 485] on div "00" at bounding box center [625, 484] width 40 height 28
type input "05:00 PM"
type input "0"
click at [665, 505] on div "PM" at bounding box center [670, 512] width 40 height 28
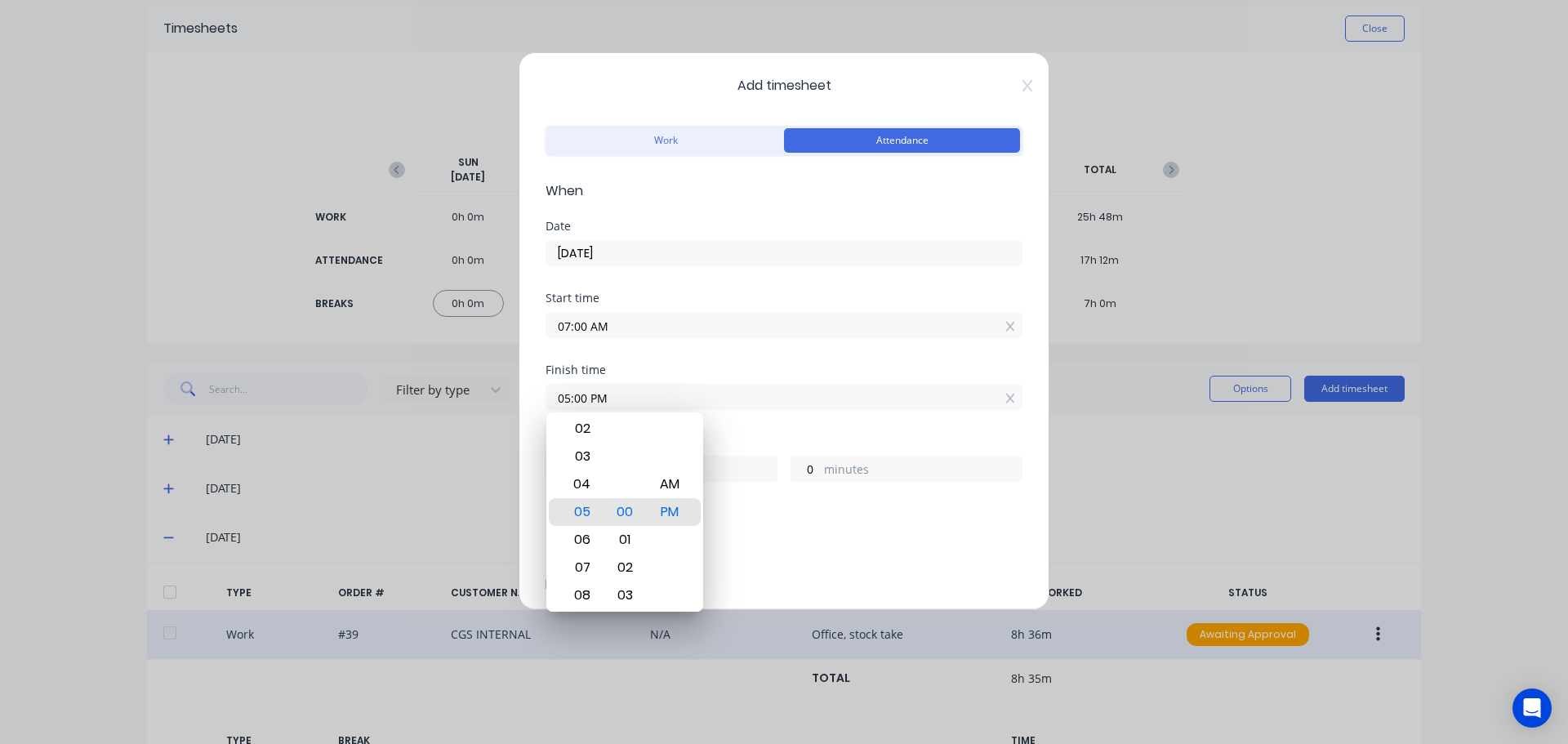
click at [721, 425] on div "Finish time 05:00 PM" at bounding box center [784, 400] width 477 height 72
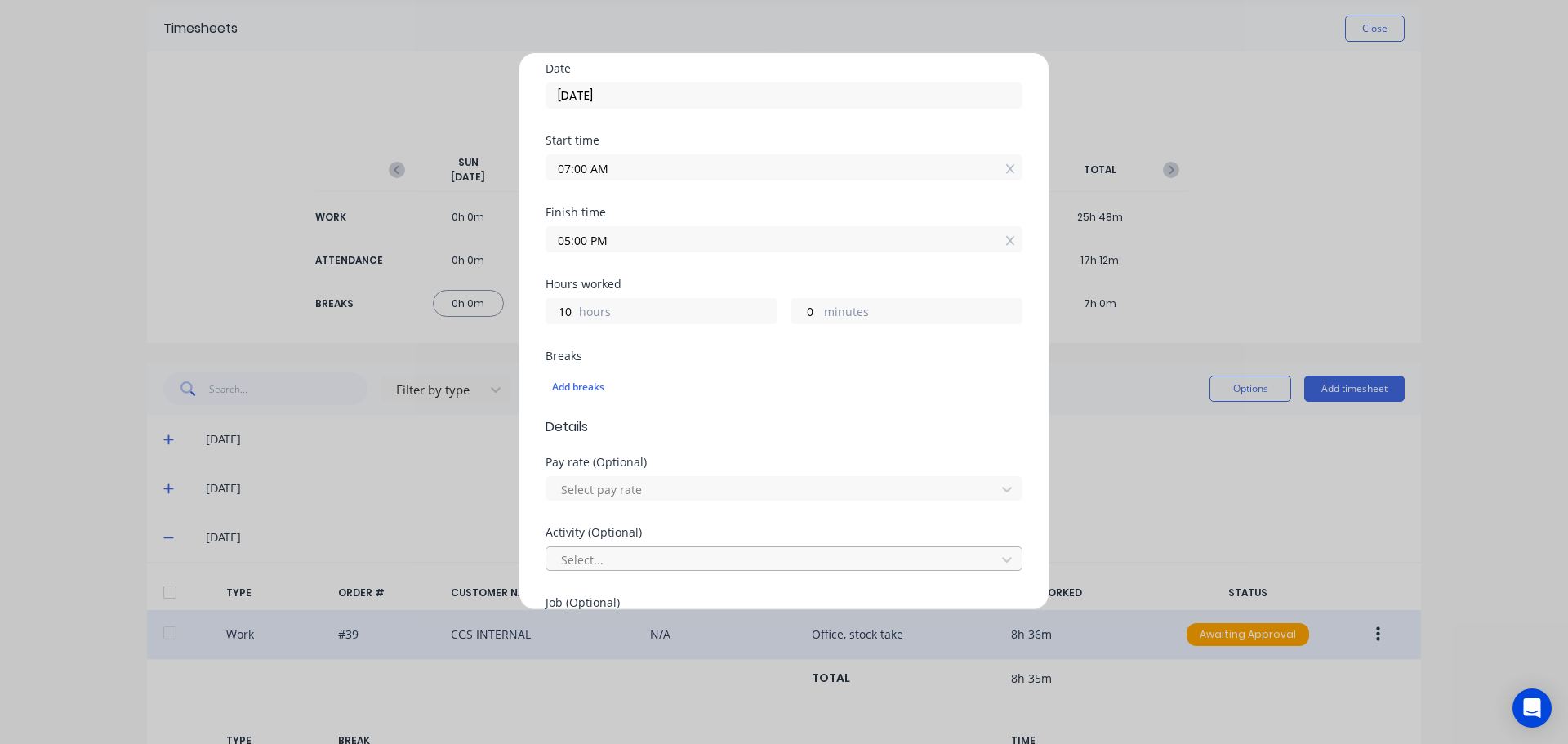
scroll to position [327, 0]
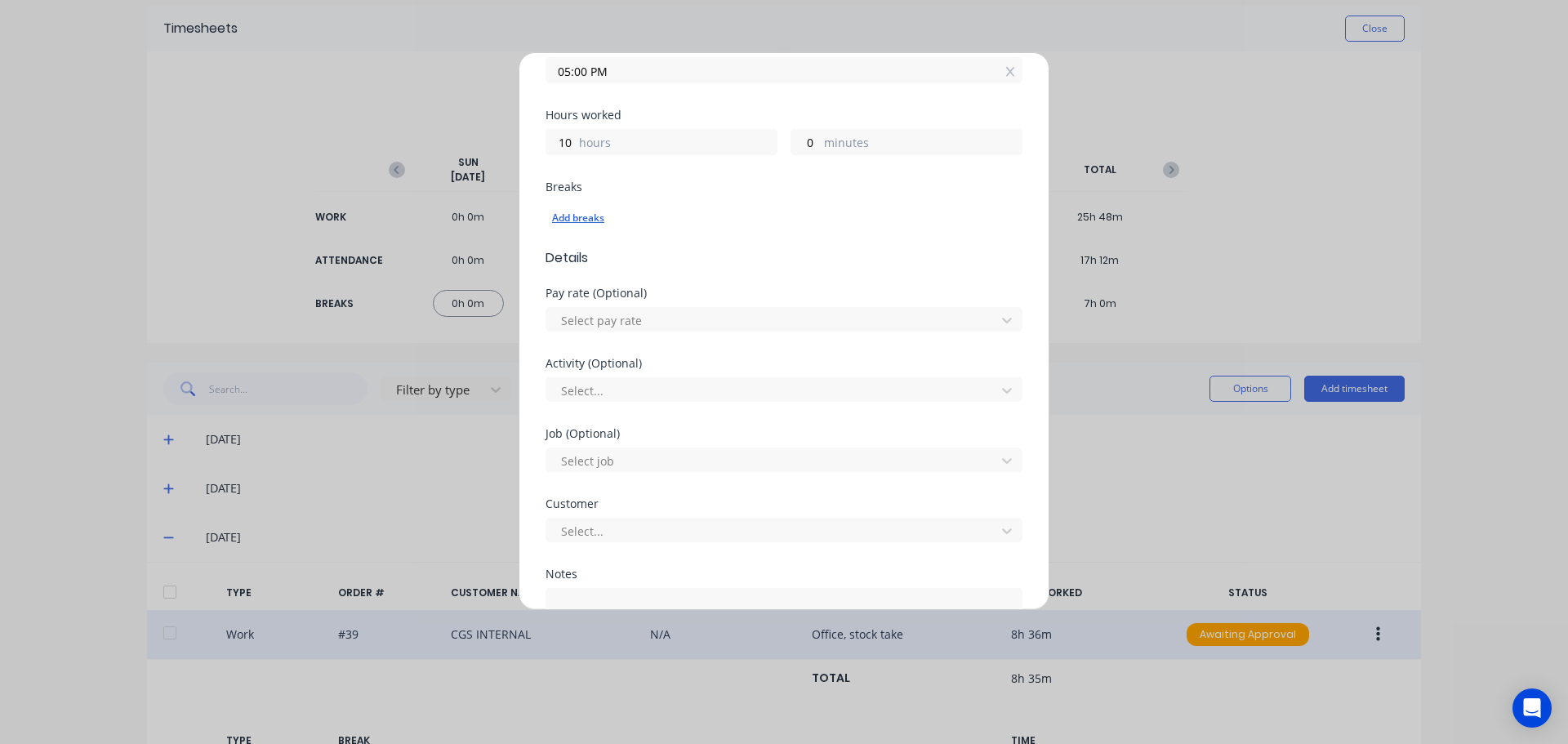
click at [586, 215] on div "Add breaks" at bounding box center [784, 218] width 464 height 22
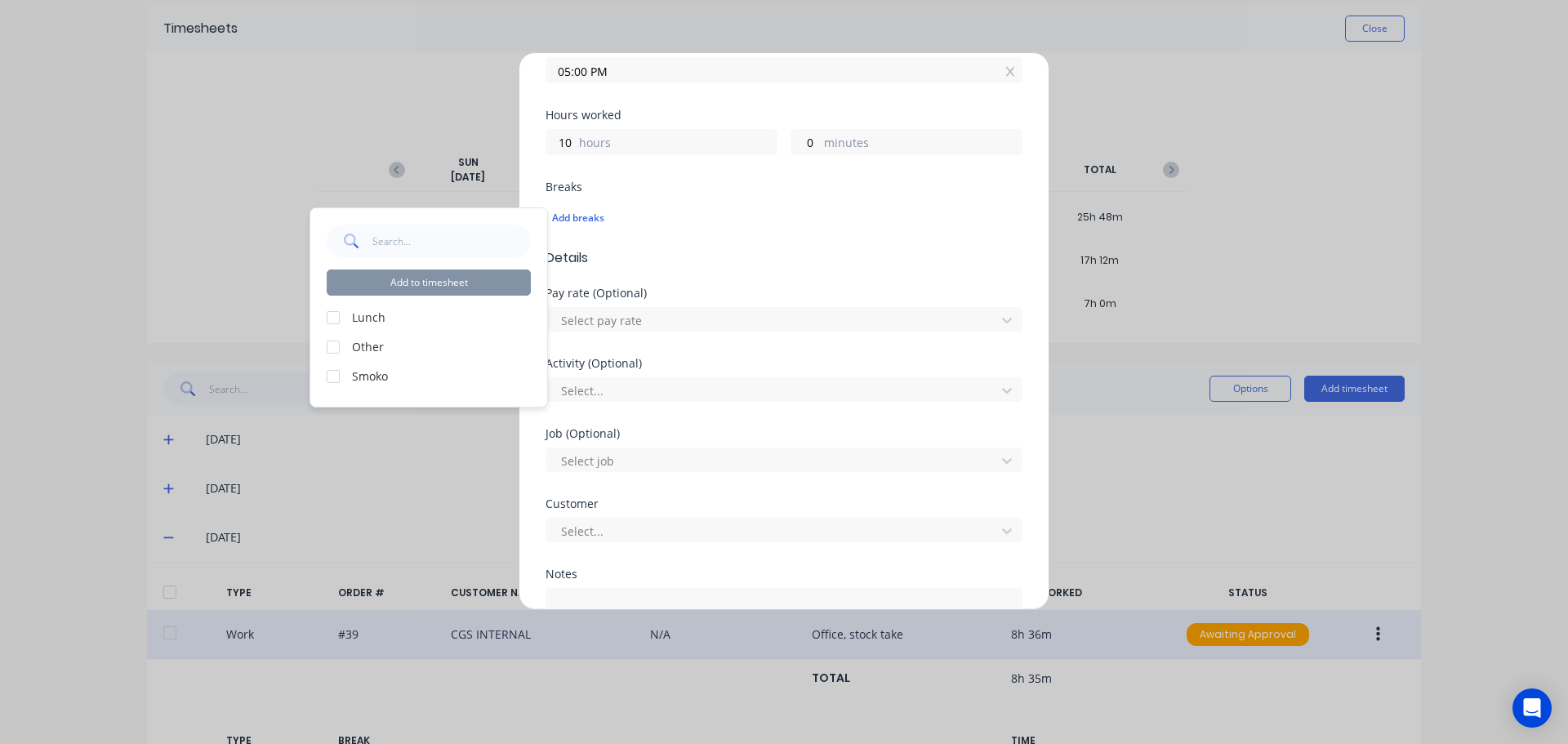
click at [335, 320] on div at bounding box center [333, 318] width 32 height 32
click at [330, 377] on div at bounding box center [333, 376] width 32 height 32
click at [416, 281] on button "Add to timesheet" at bounding box center [428, 282] width 204 height 26
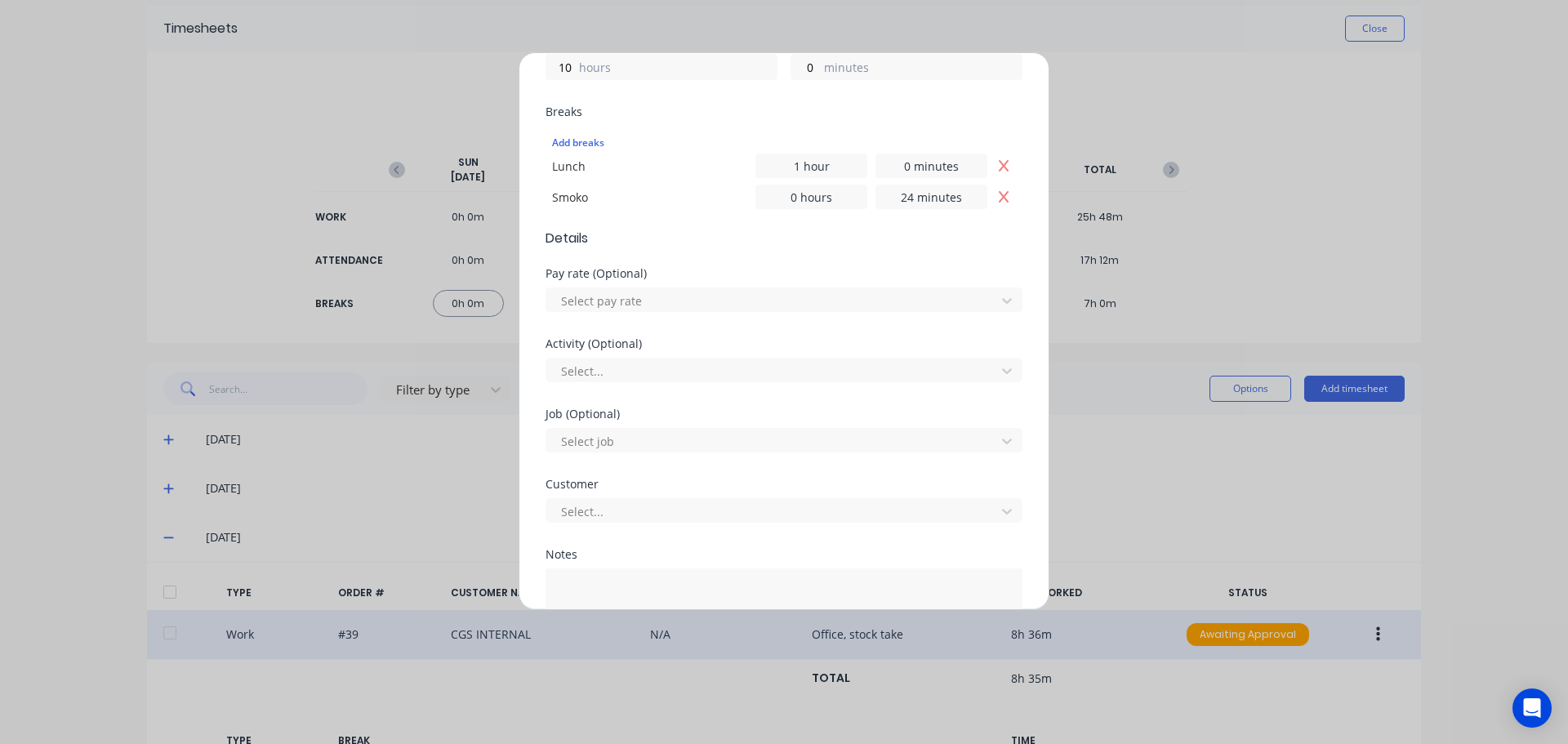
scroll to position [490, 0]
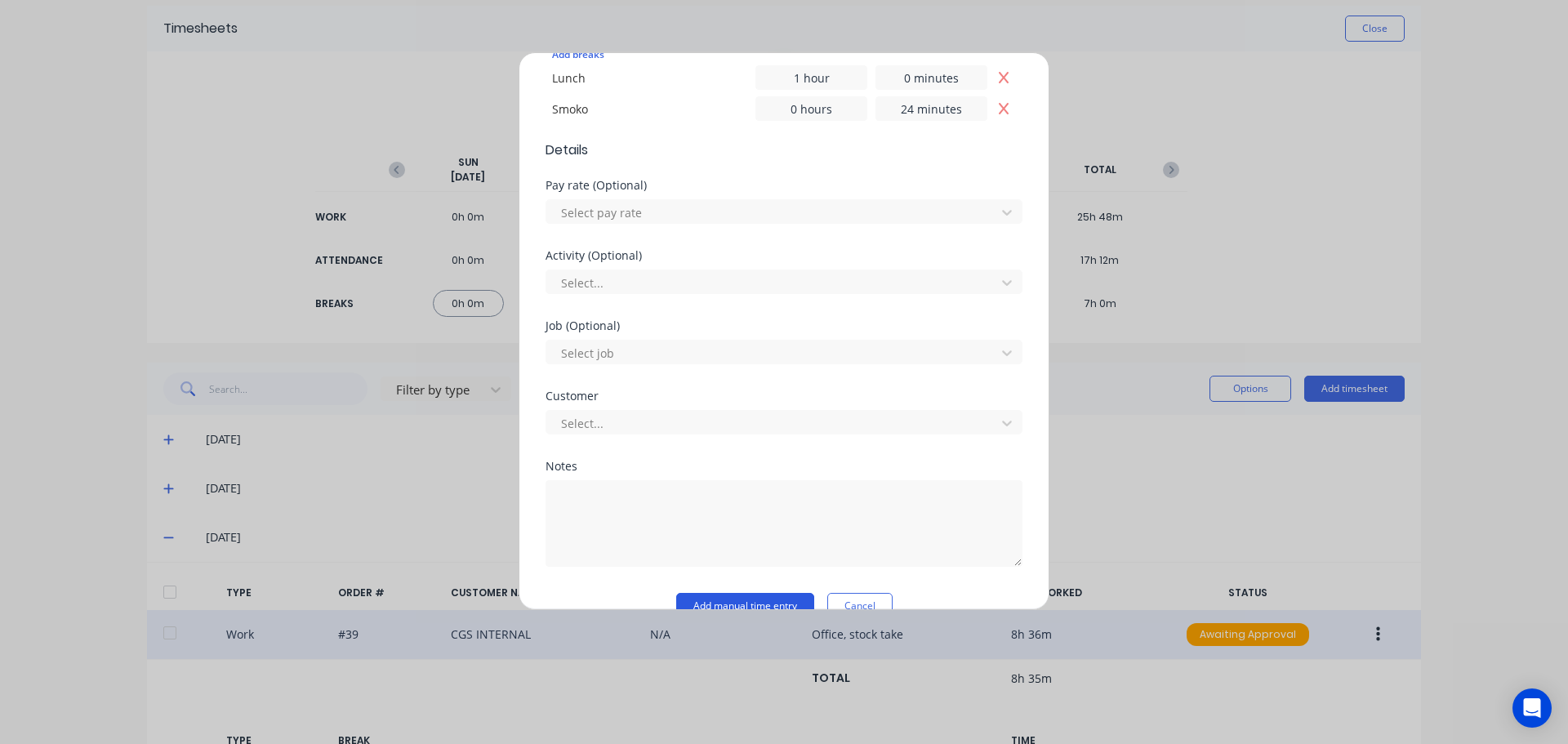
click at [731, 597] on button "Add manual time entry" at bounding box center [745, 605] width 138 height 26
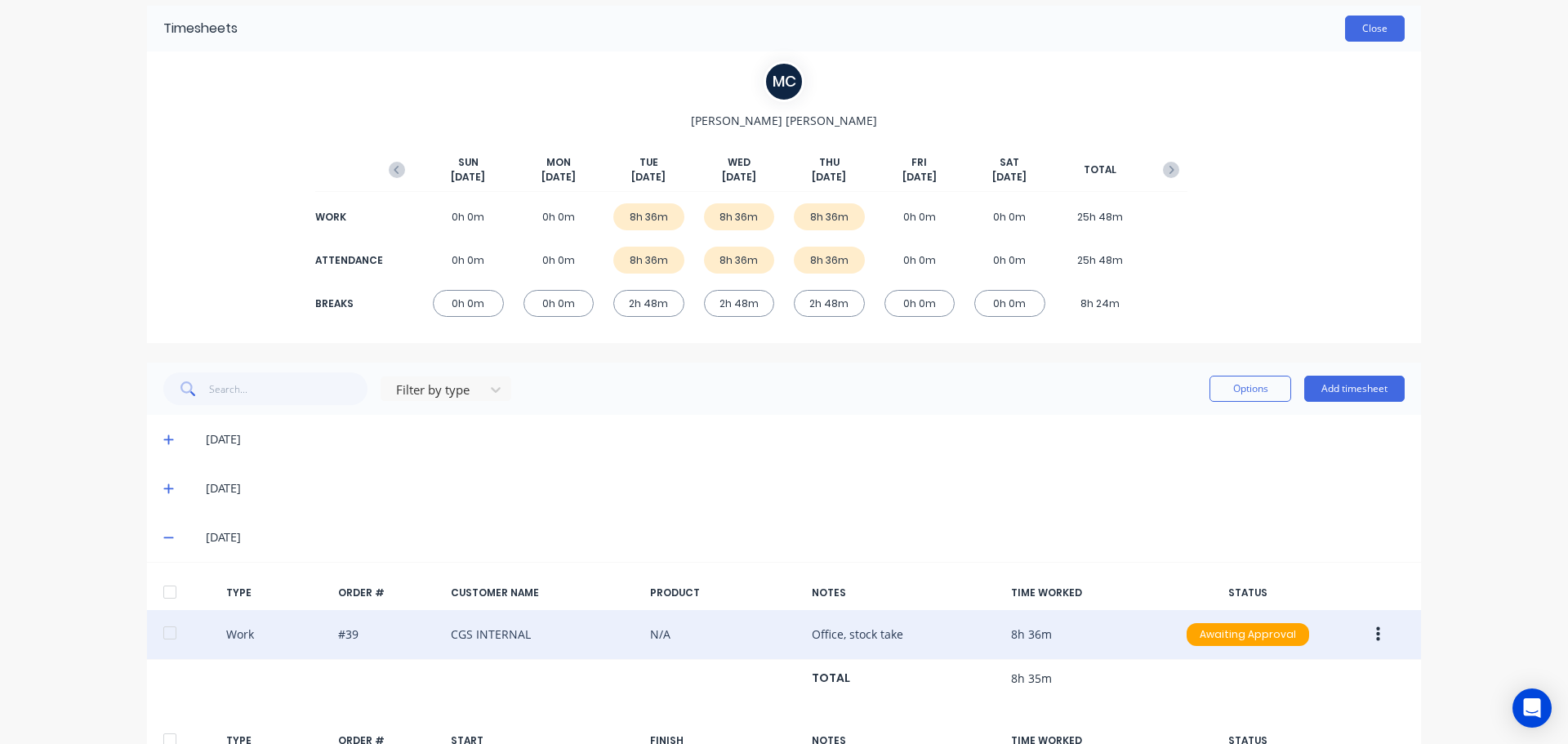
click at [1359, 31] on button "Close" at bounding box center [1375, 28] width 59 height 26
